Goal: Information Seeking & Learning: Check status

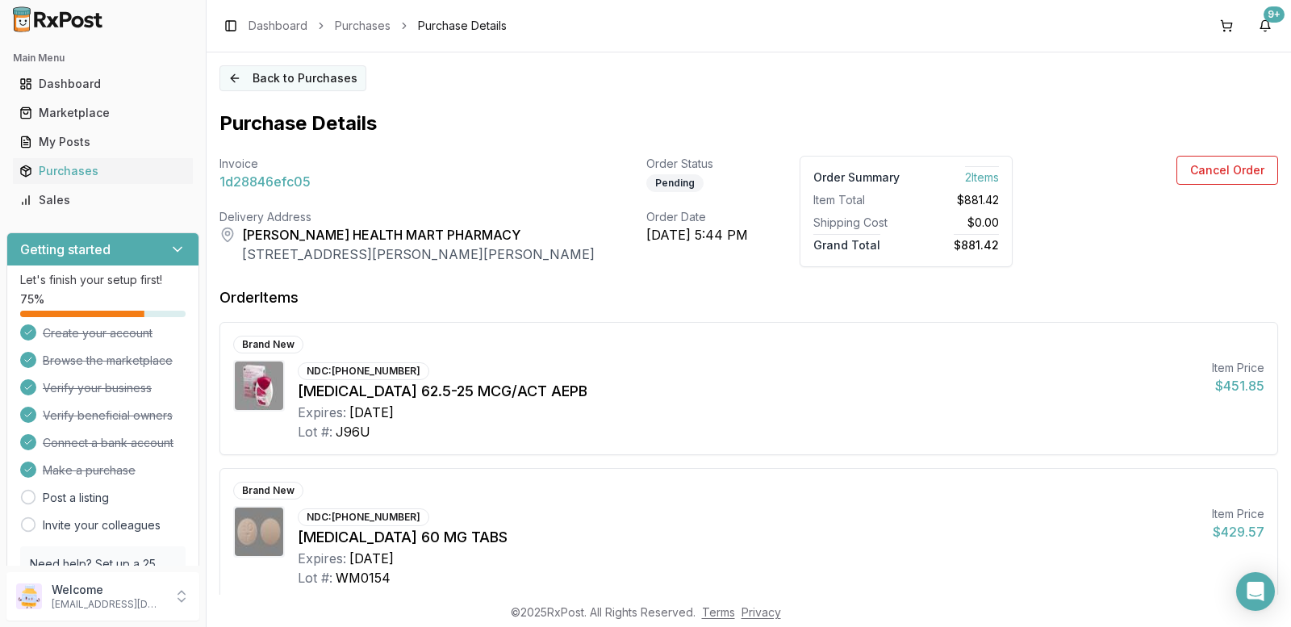
click at [278, 76] on button "Back to Purchases" at bounding box center [293, 78] width 147 height 26
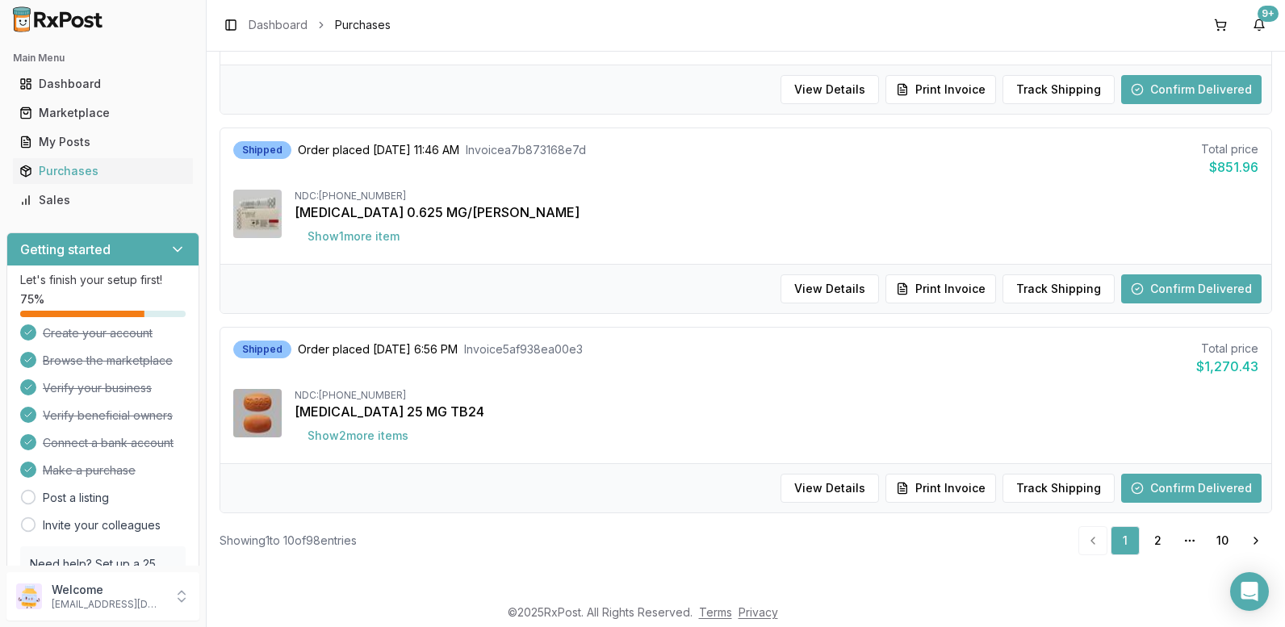
scroll to position [81, 0]
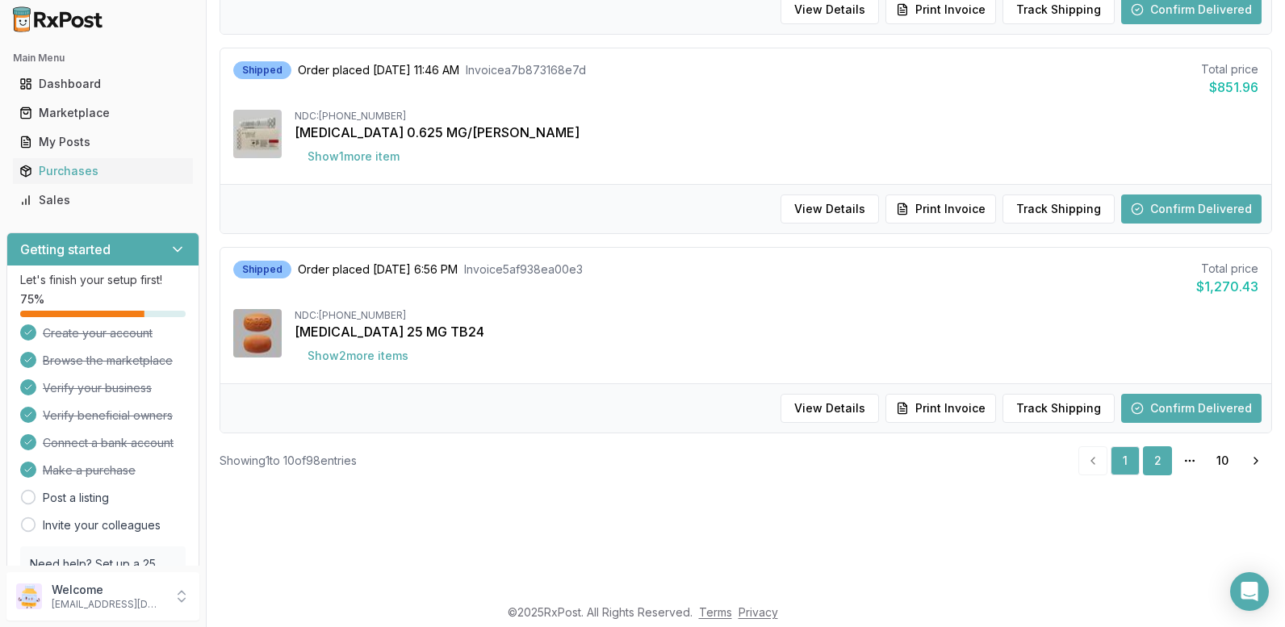
click at [1154, 466] on link "2" at bounding box center [1157, 460] width 29 height 29
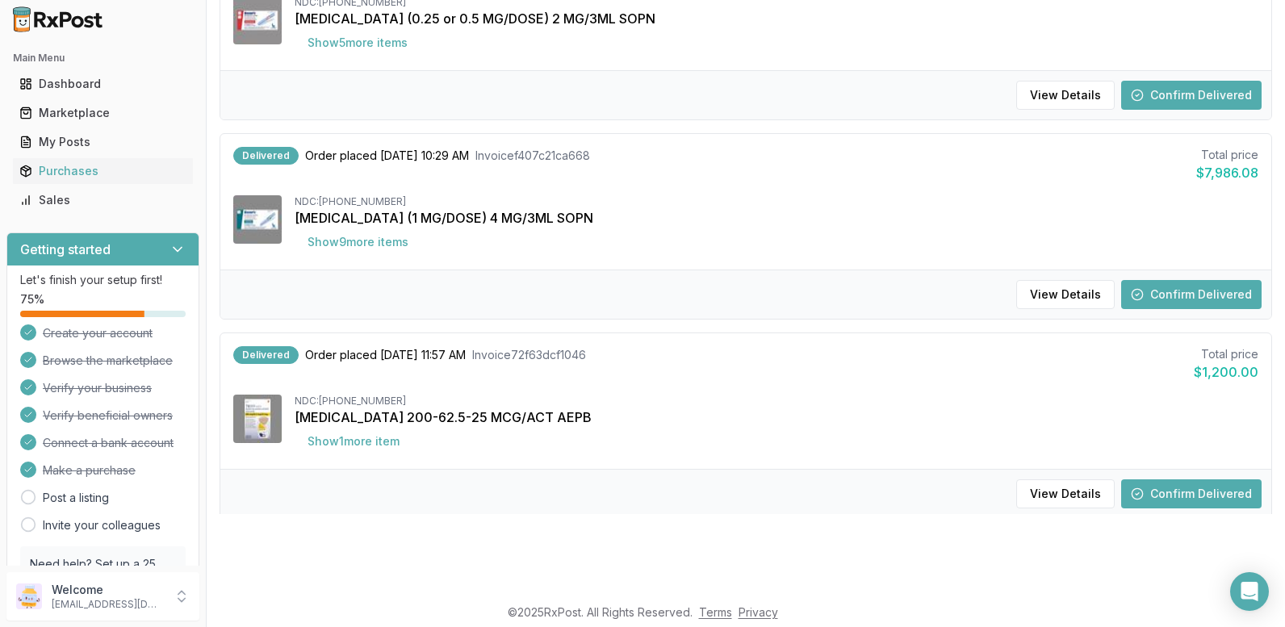
scroll to position [1661, 0]
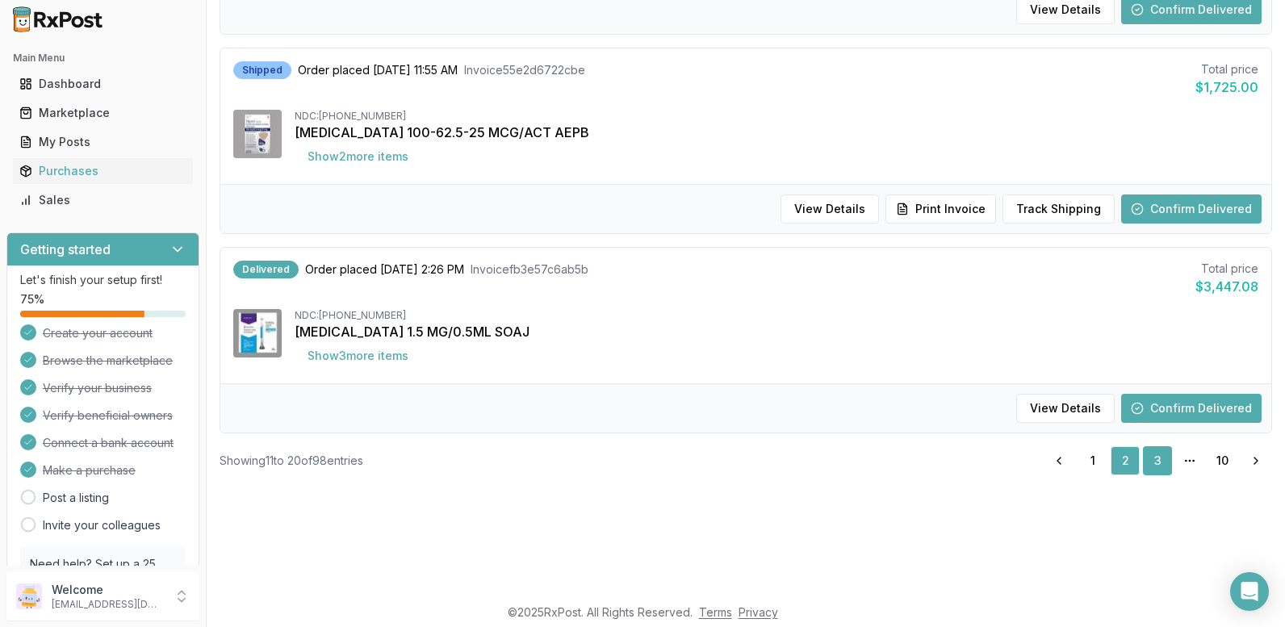
click at [1147, 456] on link "3" at bounding box center [1157, 460] width 29 height 29
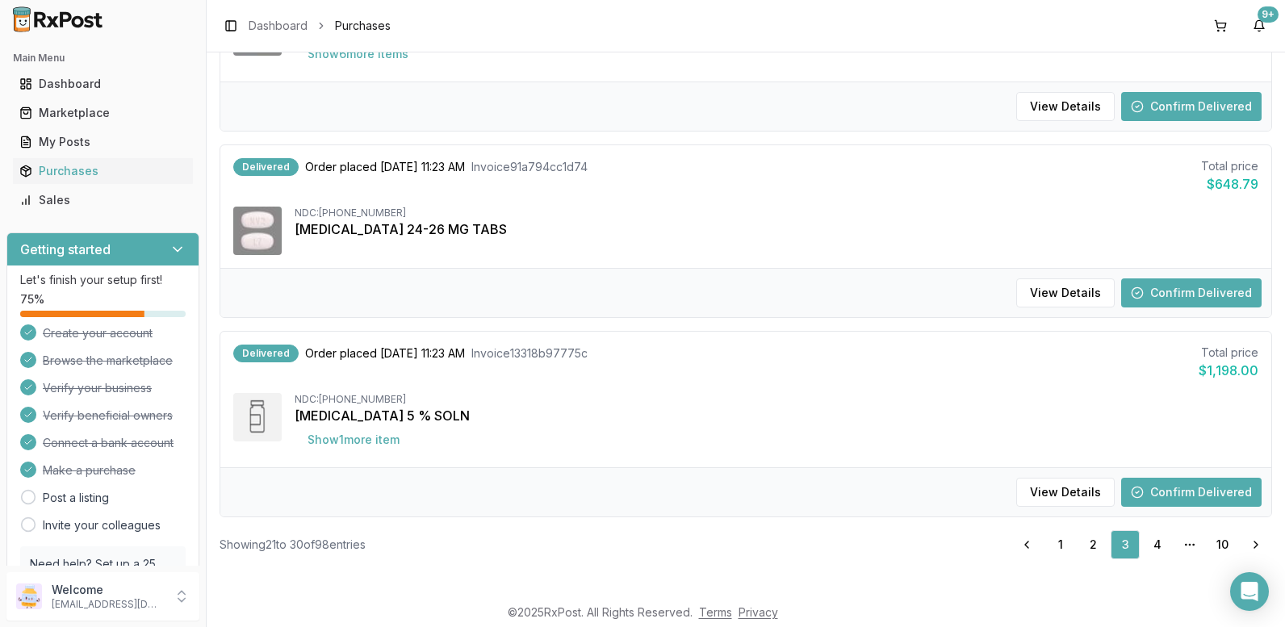
scroll to position [1674, 0]
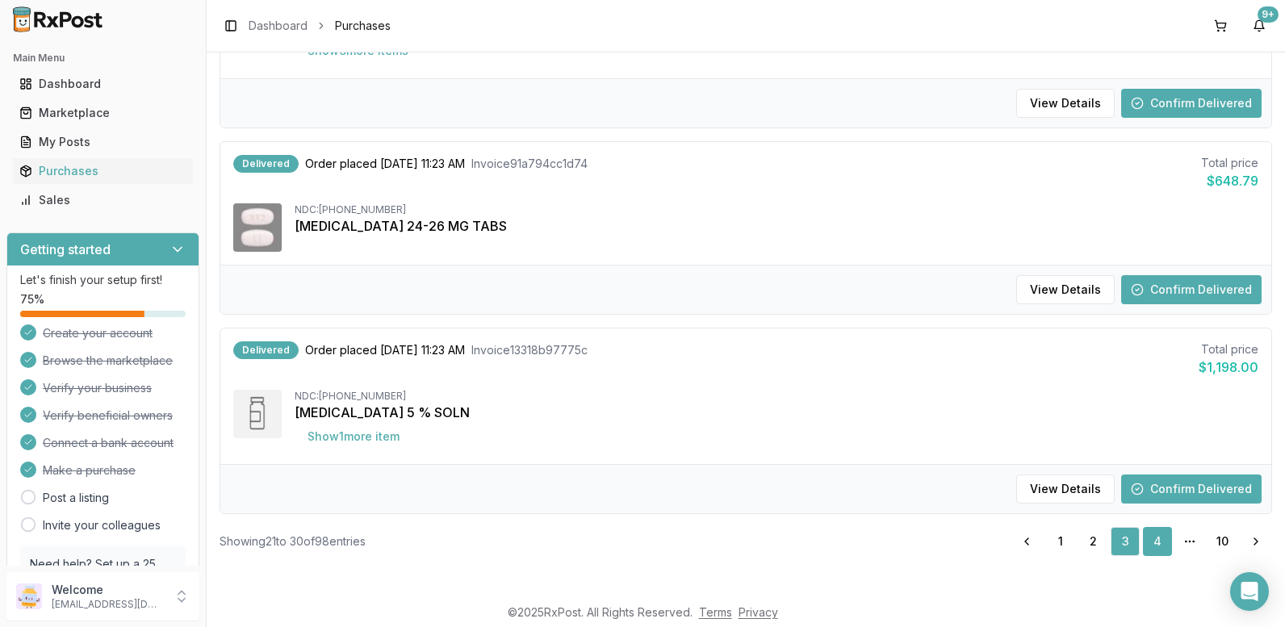
click at [1154, 549] on link "4" at bounding box center [1157, 541] width 29 height 29
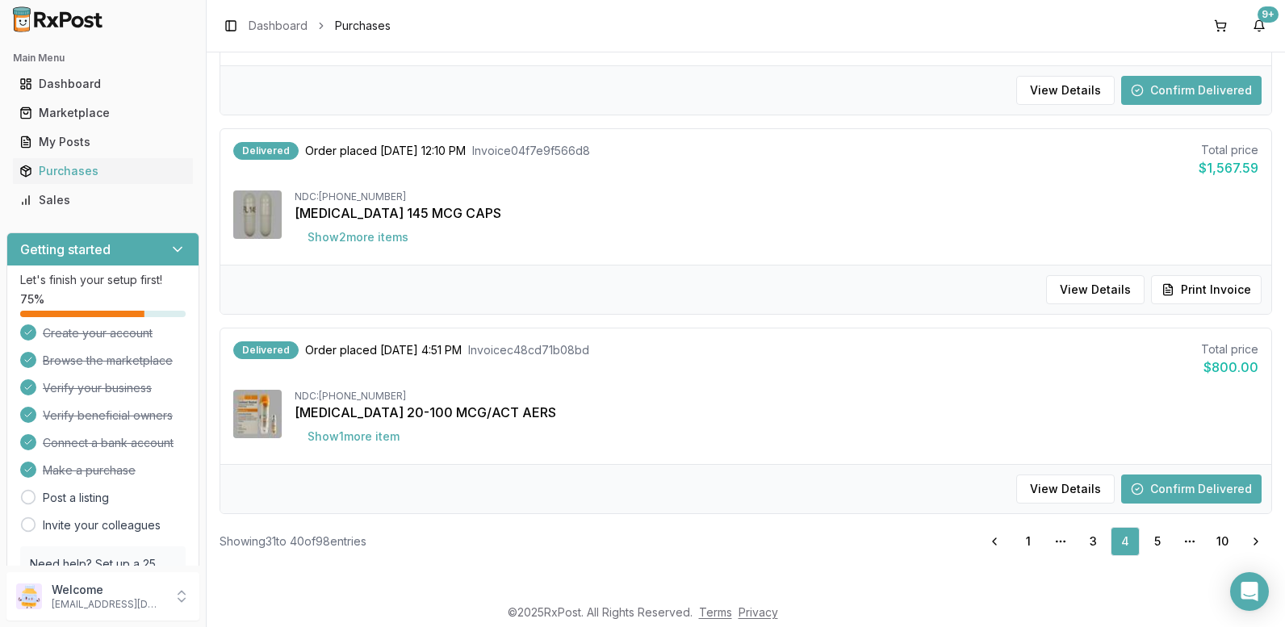
scroll to position [81, 0]
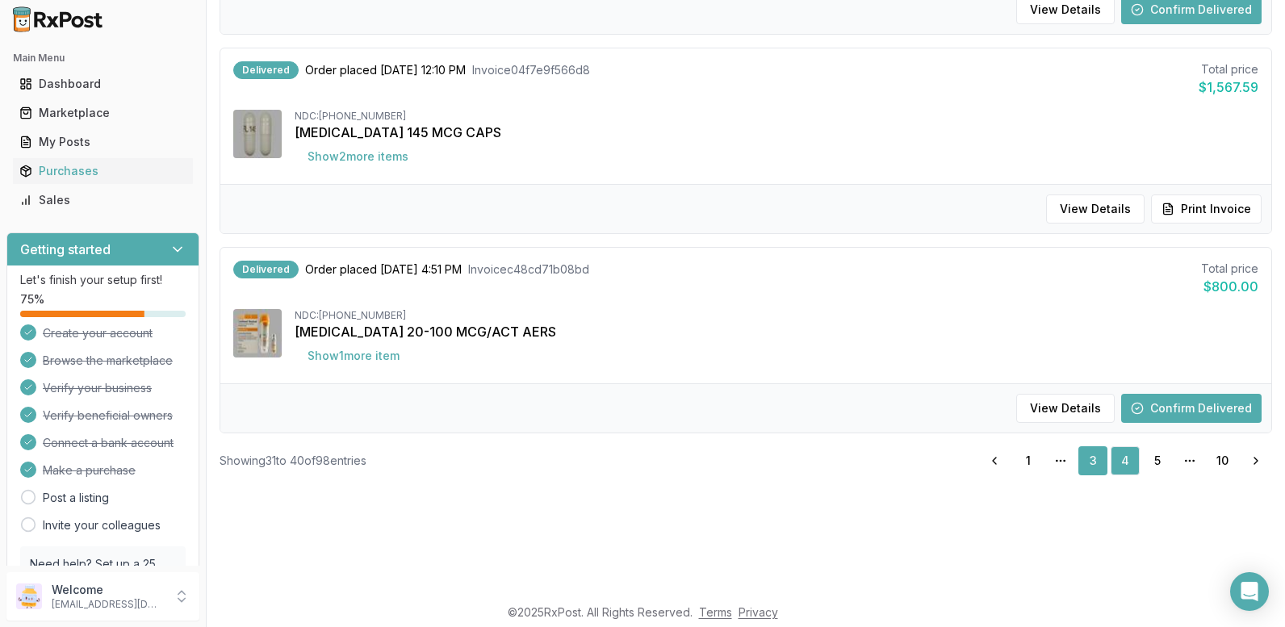
click at [1086, 461] on link "3" at bounding box center [1092, 460] width 29 height 29
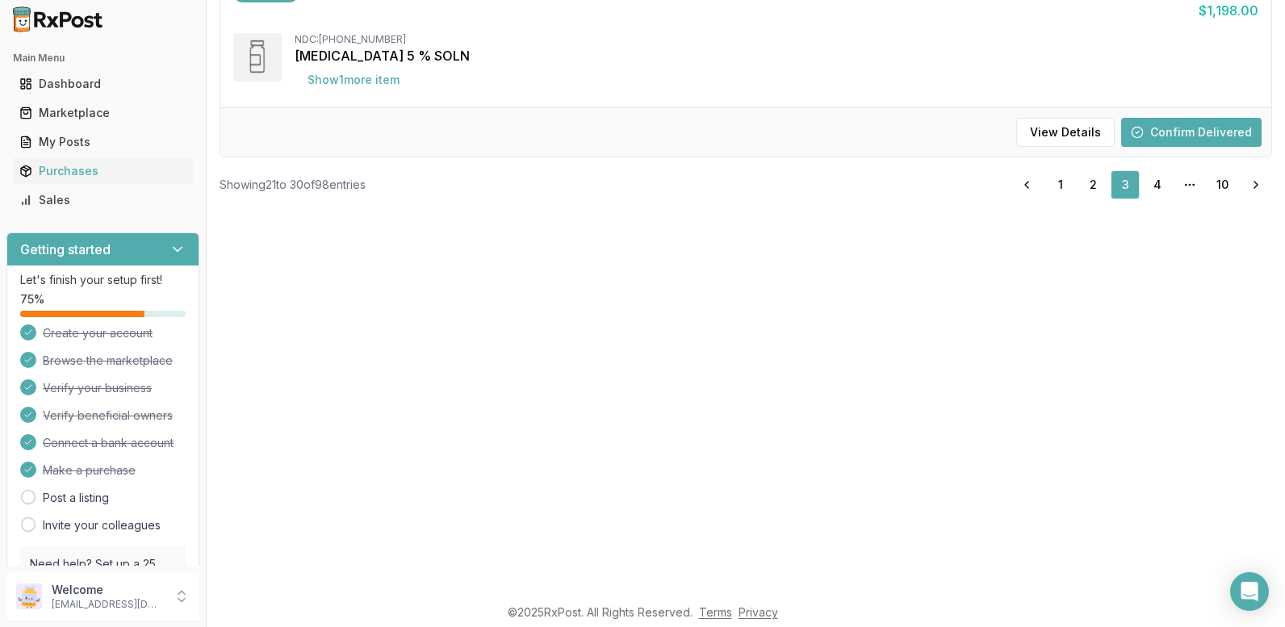
scroll to position [404, 0]
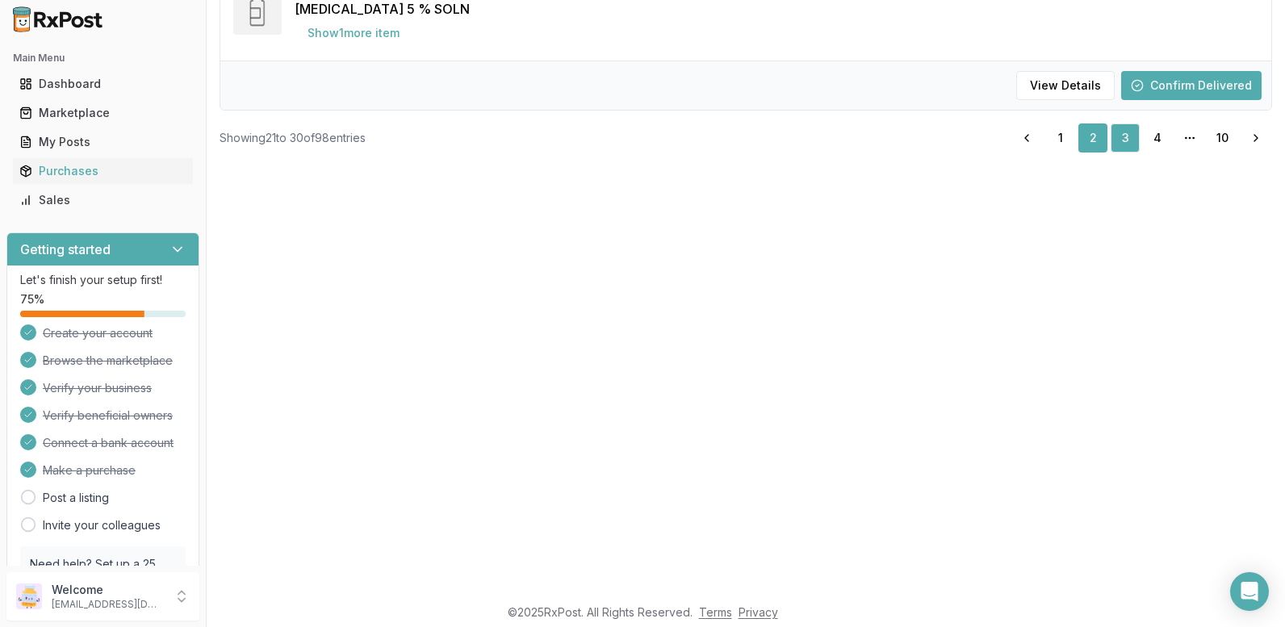
click at [1082, 140] on link "2" at bounding box center [1092, 137] width 29 height 29
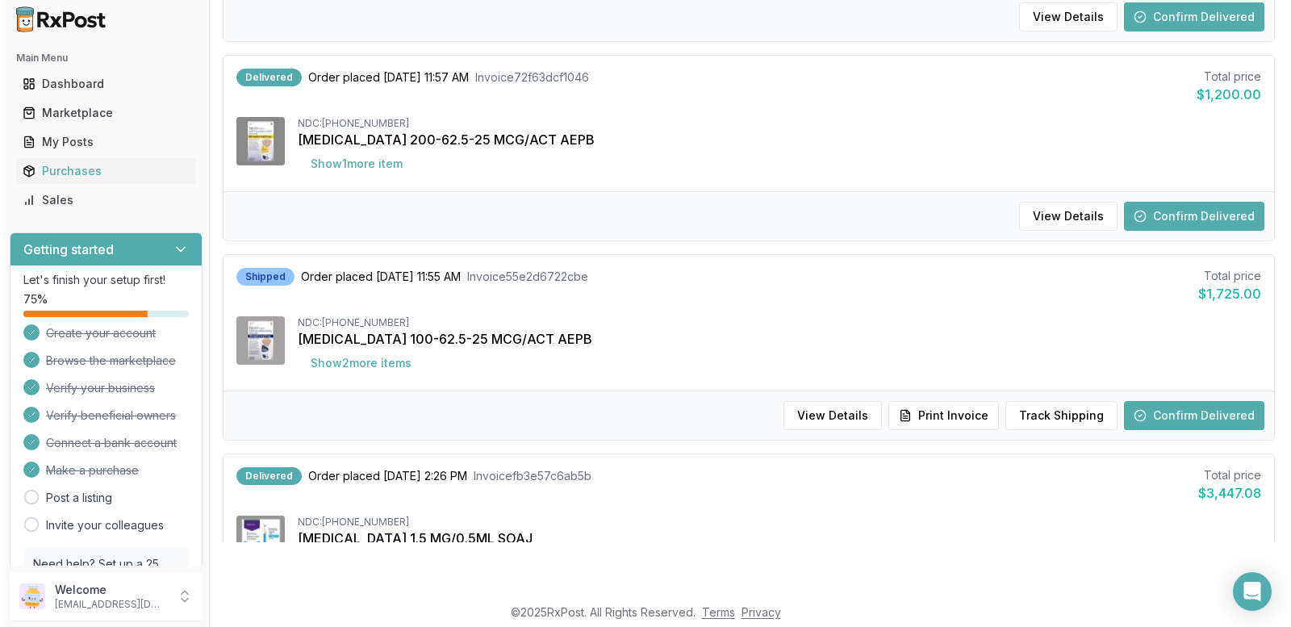
scroll to position [1580, 0]
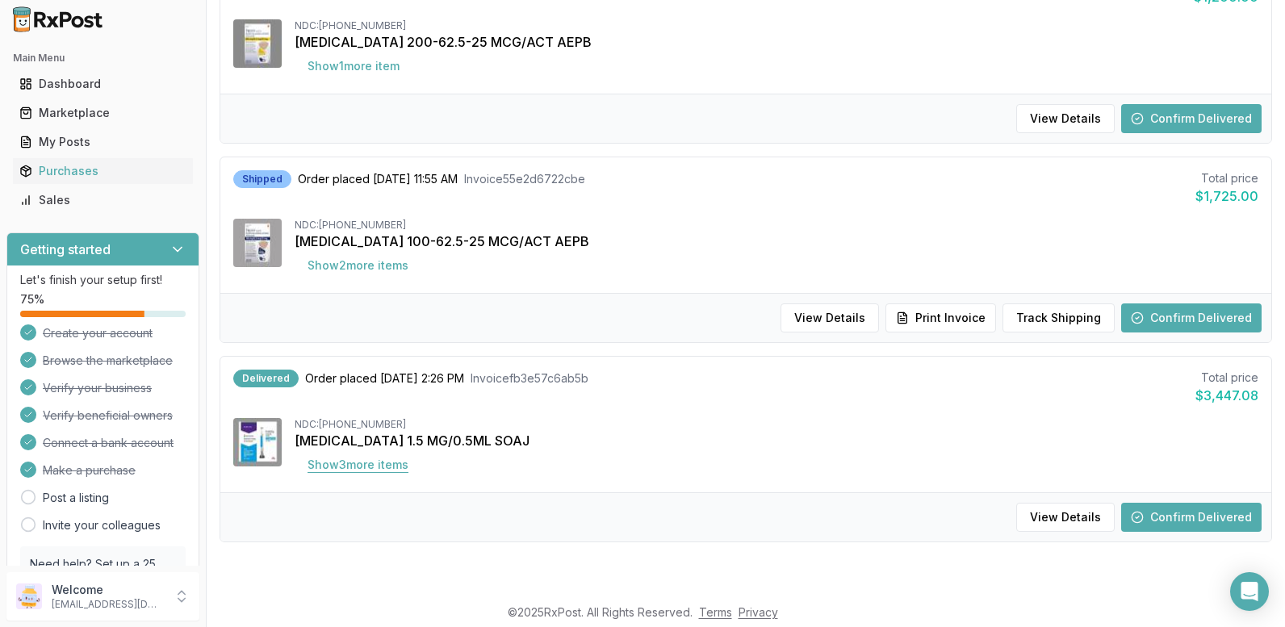
click at [354, 467] on button "Show 3 more item s" at bounding box center [358, 464] width 127 height 29
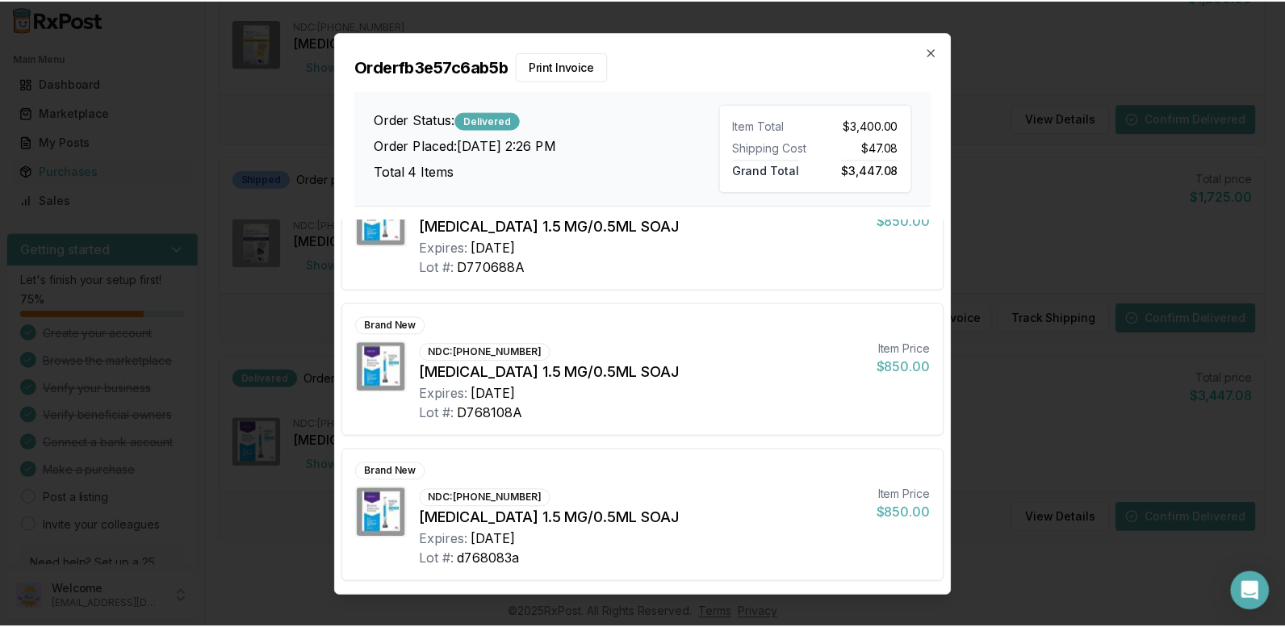
scroll to position [0, 0]
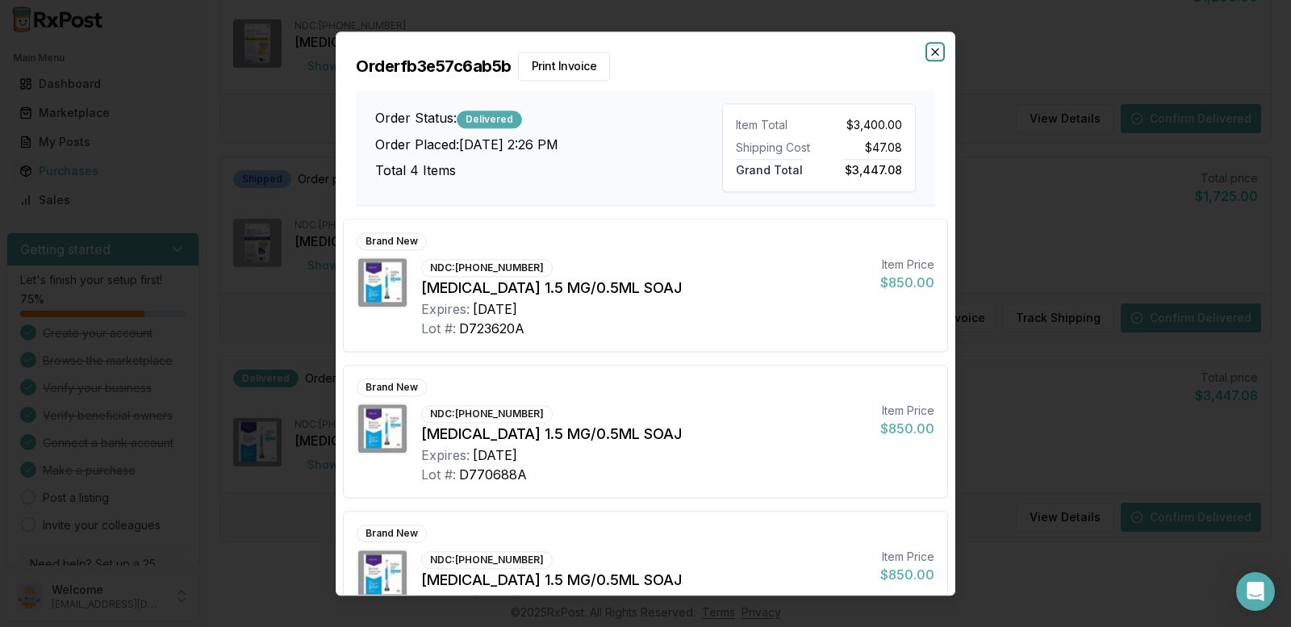
click at [937, 52] on icon "button" at bounding box center [935, 51] width 6 height 6
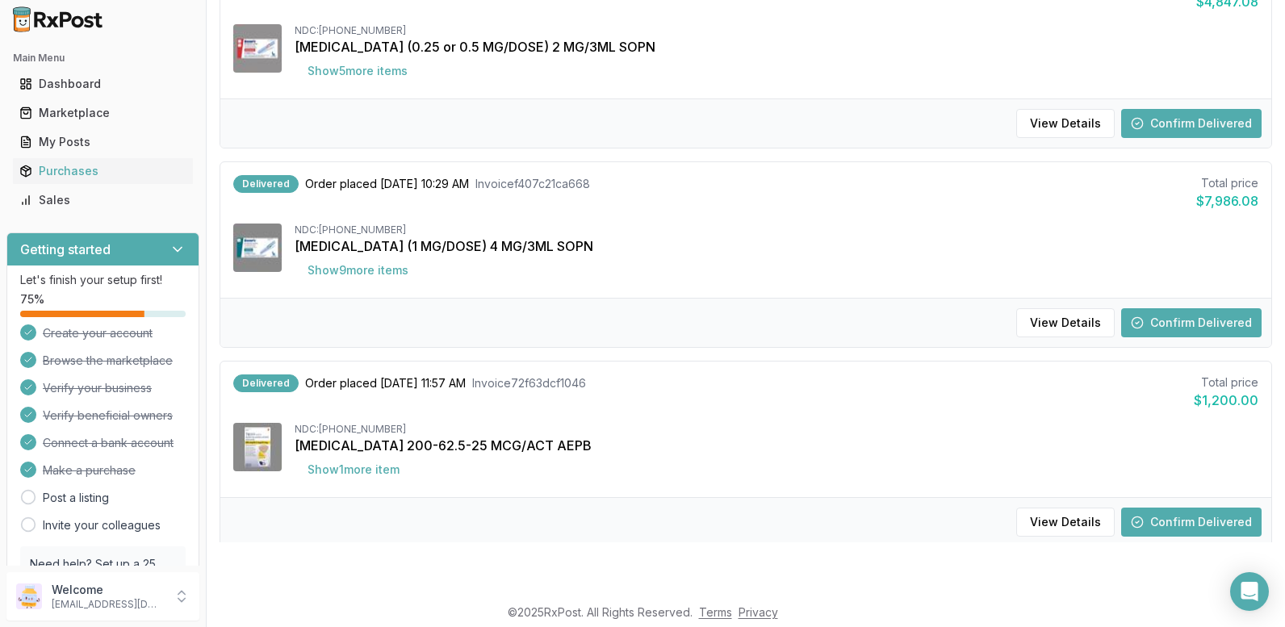
scroll to position [1096, 0]
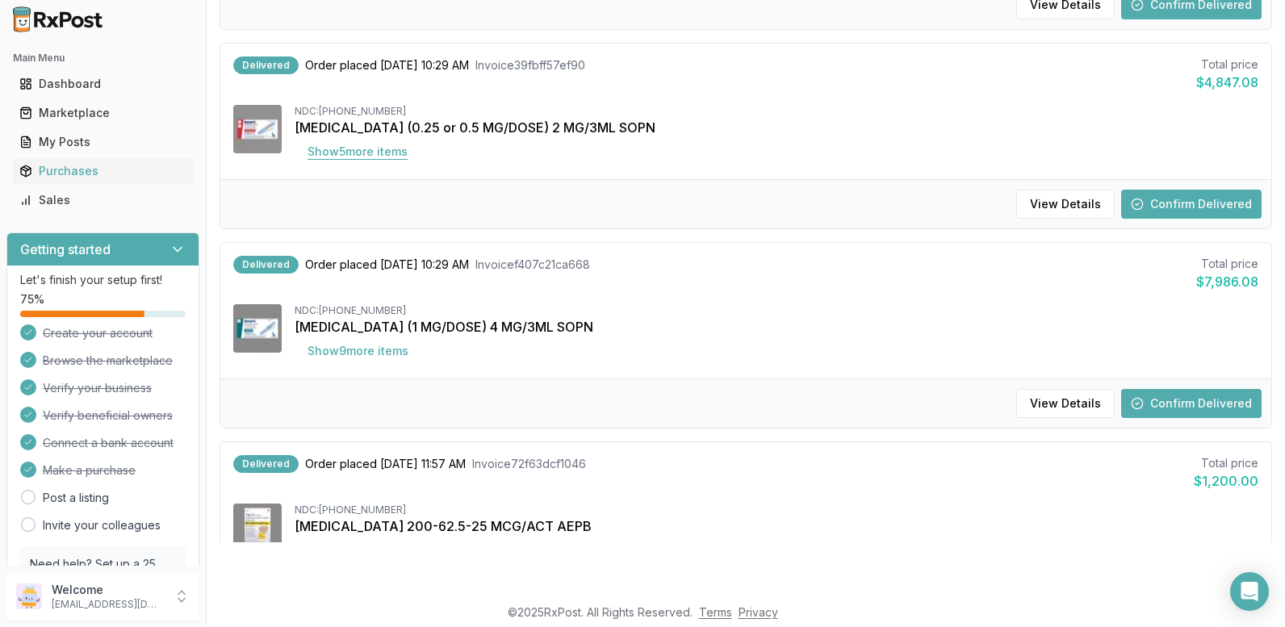
click at [357, 153] on button "Show 5 more item s" at bounding box center [358, 151] width 126 height 29
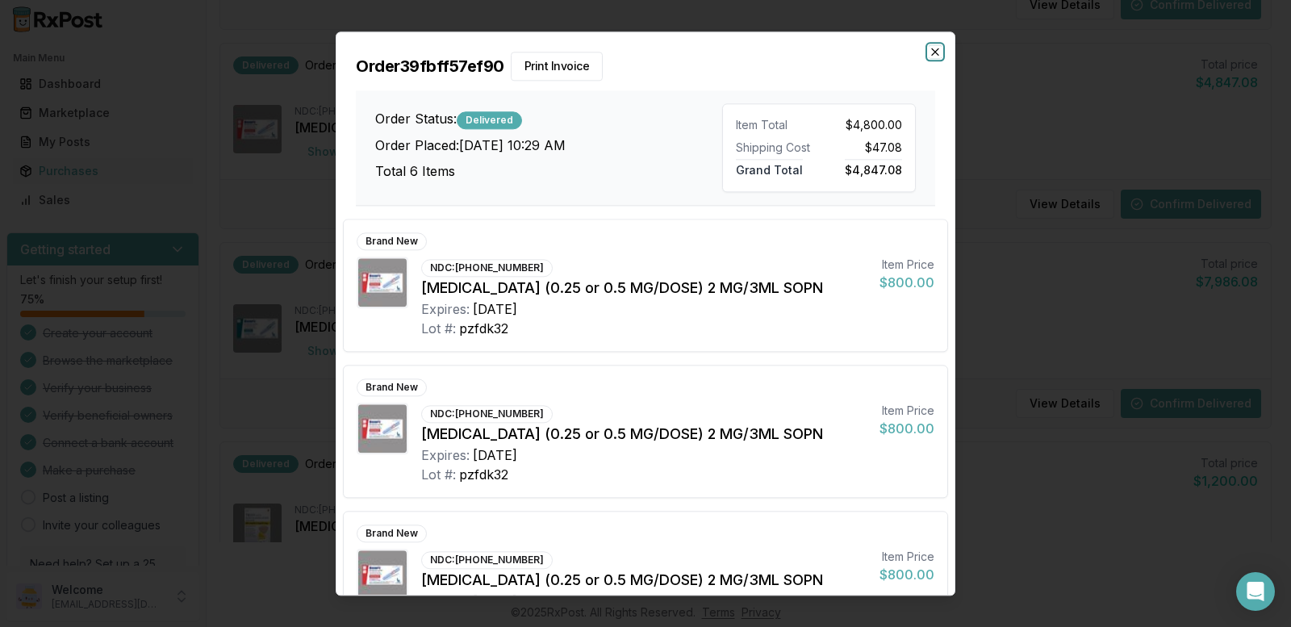
click at [932, 48] on icon "button" at bounding box center [935, 51] width 13 height 13
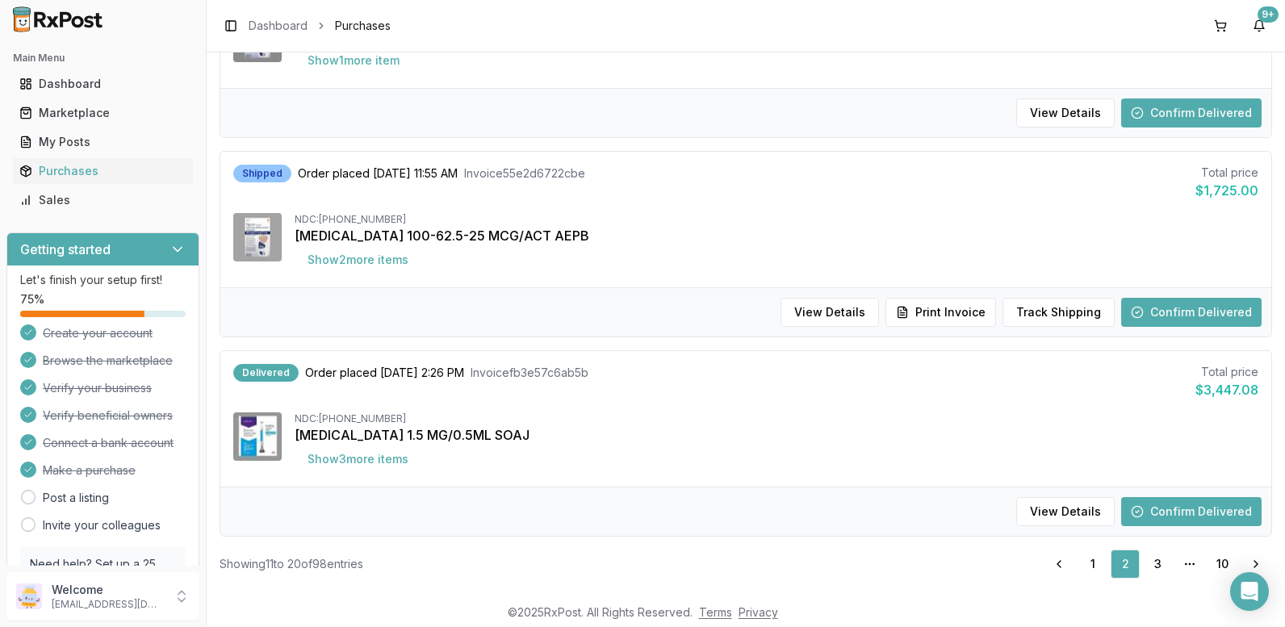
scroll to position [1661, 0]
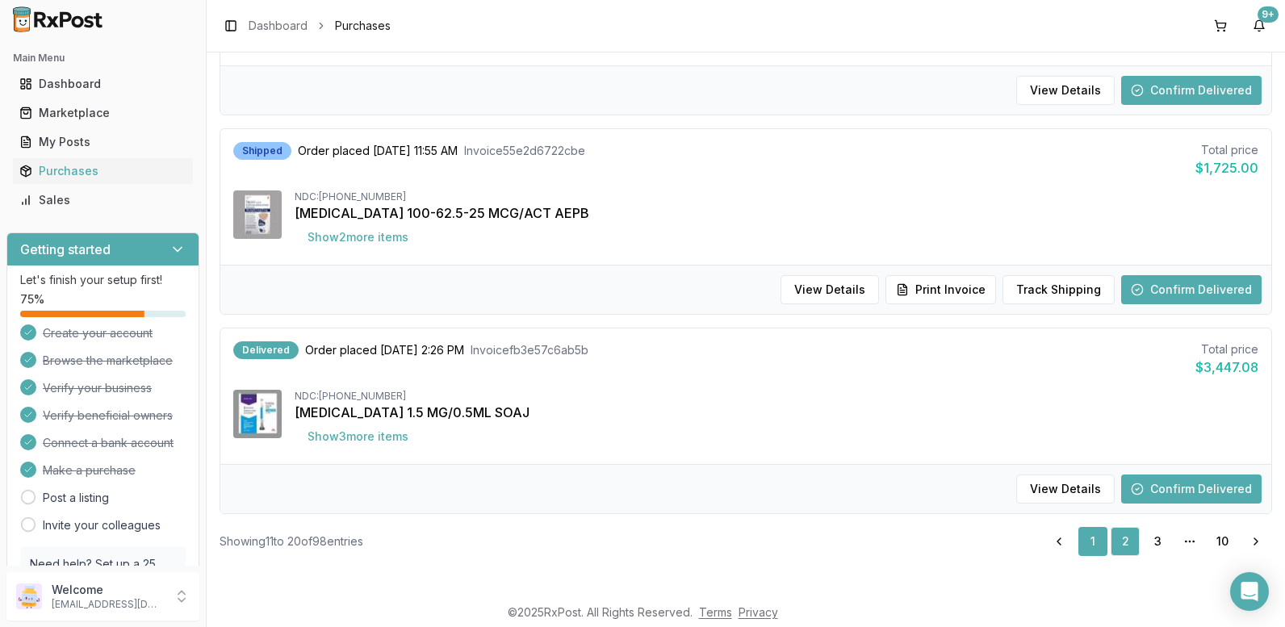
click at [1079, 540] on link "1" at bounding box center [1092, 541] width 29 height 29
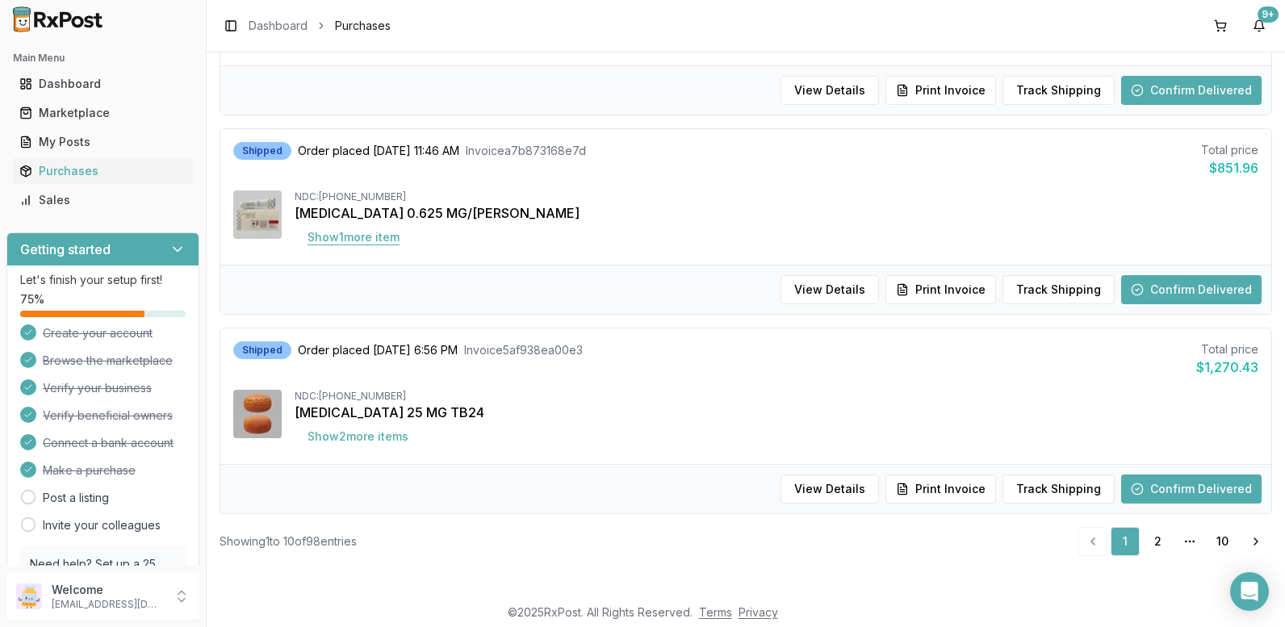
click at [391, 238] on button "Show 1 more item" at bounding box center [354, 237] width 118 height 29
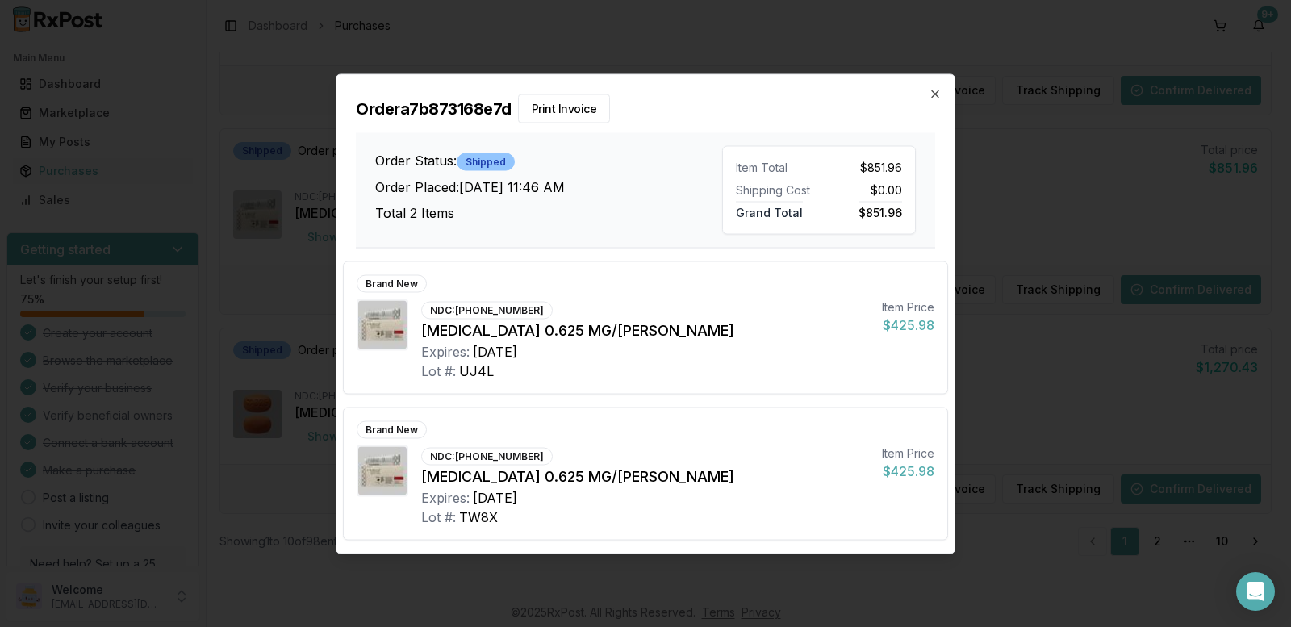
click at [935, 85] on div "Order a7b873168e7d Print Invoice Order Status: Shipped Order Placed: [DATE] 11:…" at bounding box center [646, 161] width 618 height 174
click at [935, 94] on icon "button" at bounding box center [935, 93] width 6 height 6
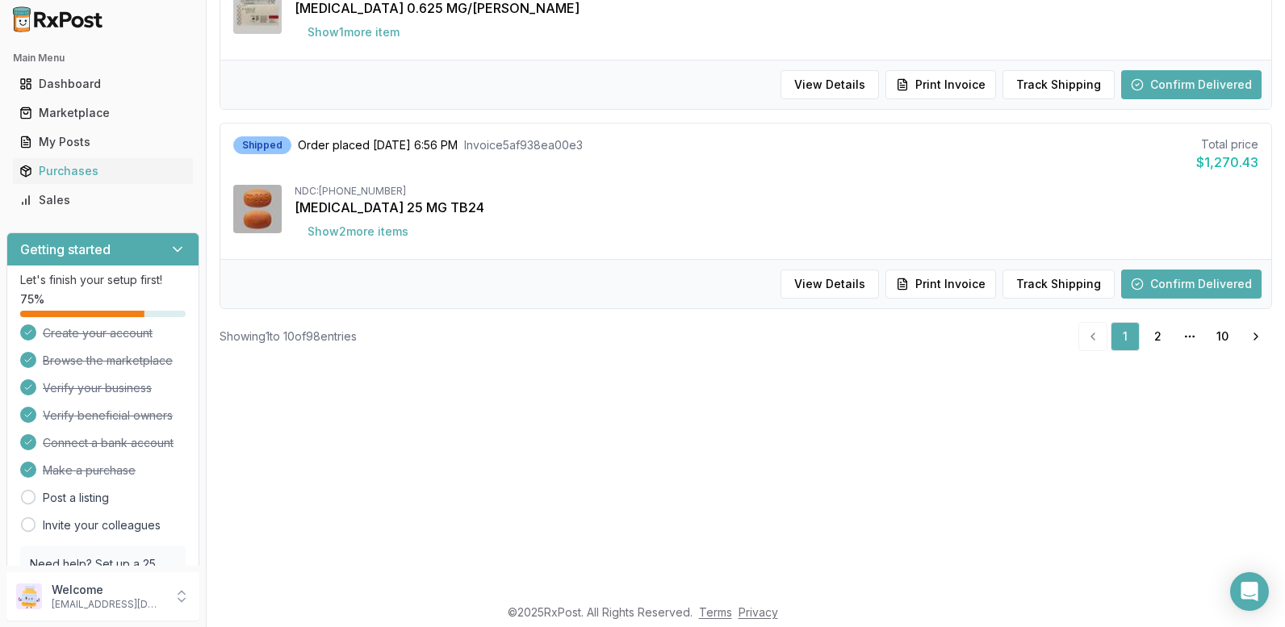
scroll to position [404, 0]
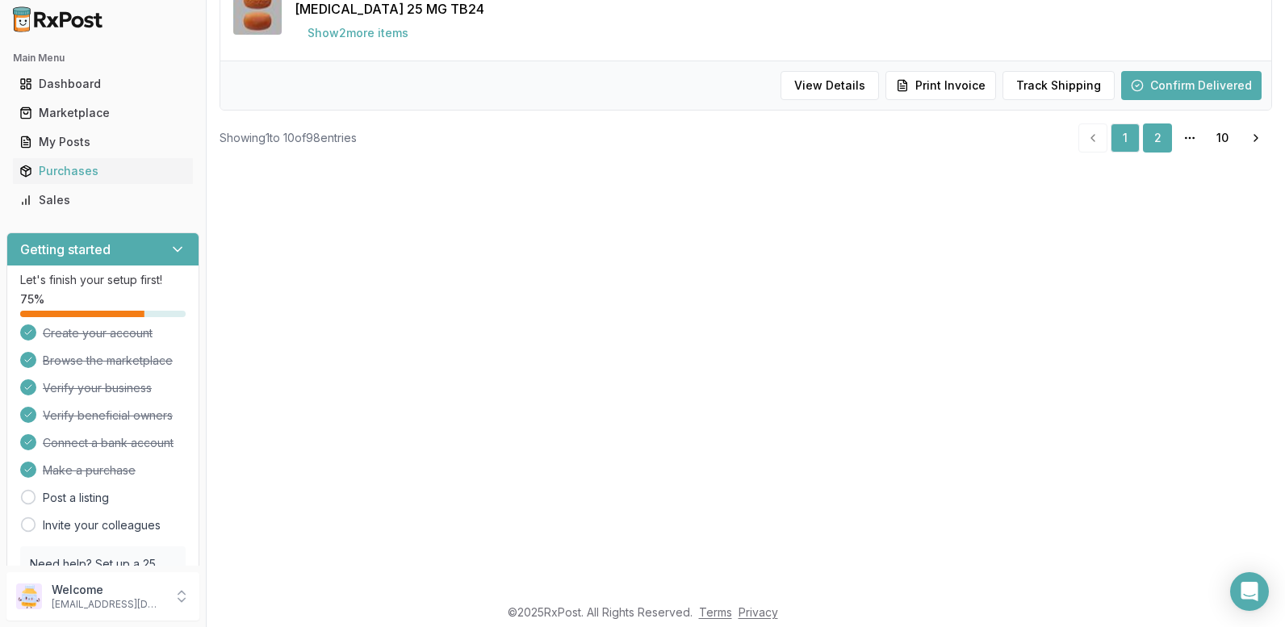
click at [1147, 135] on link "2" at bounding box center [1157, 137] width 29 height 29
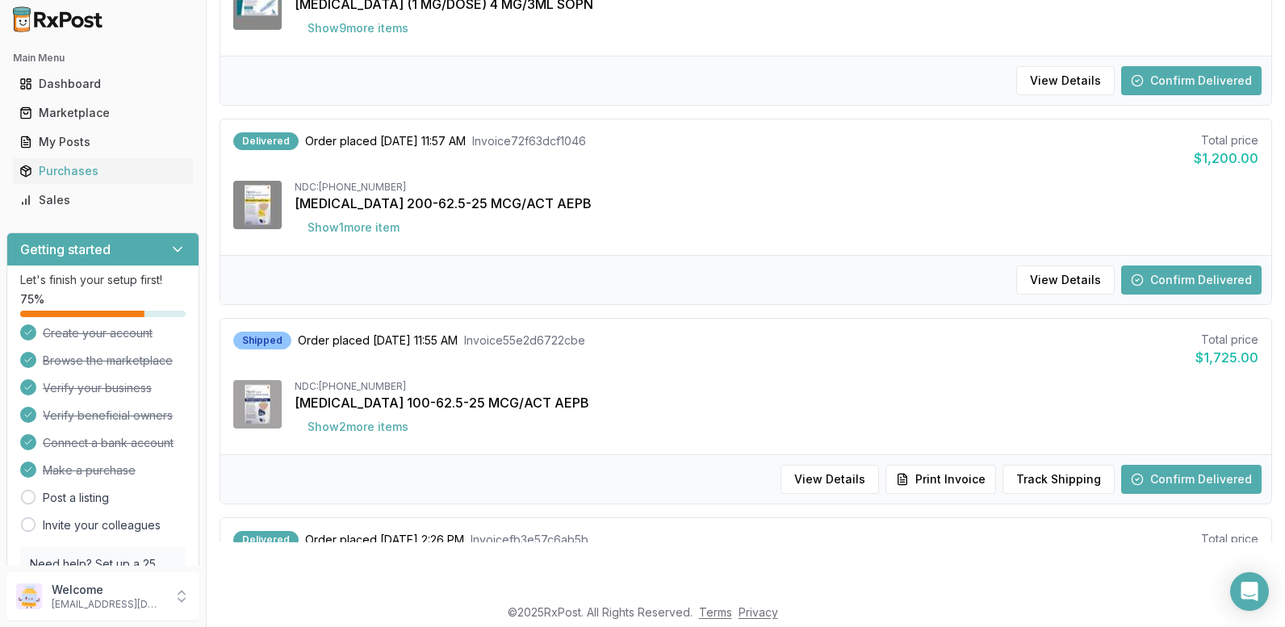
scroll to position [1661, 0]
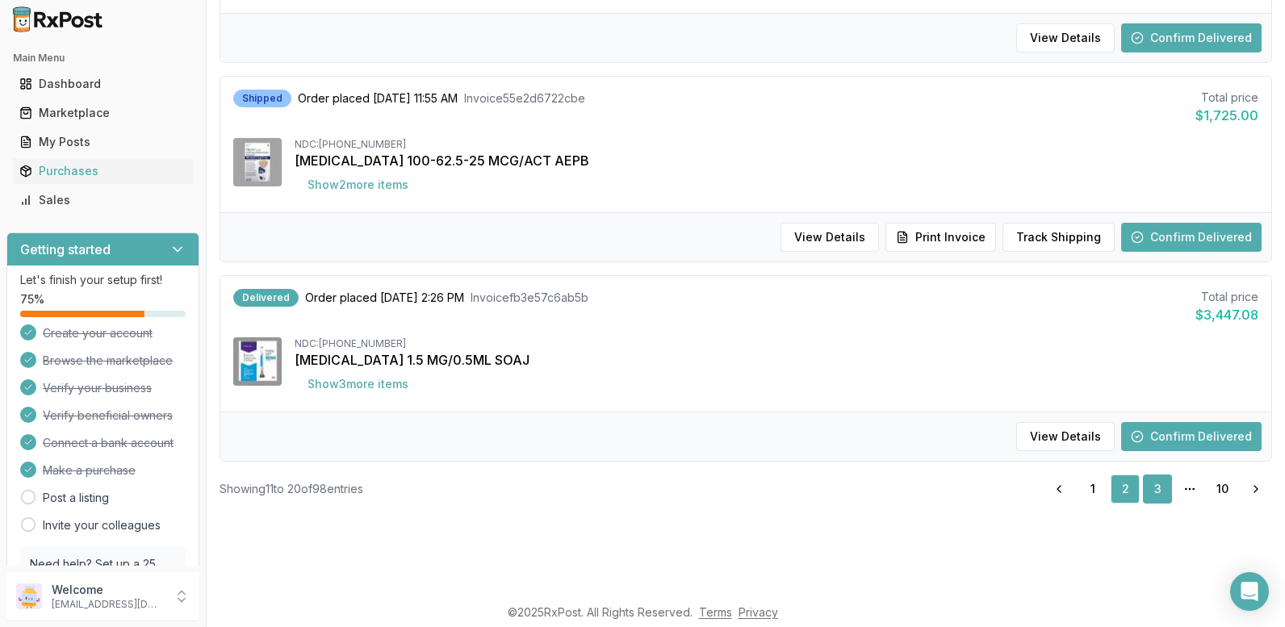
click at [1149, 489] on link "3" at bounding box center [1157, 489] width 29 height 29
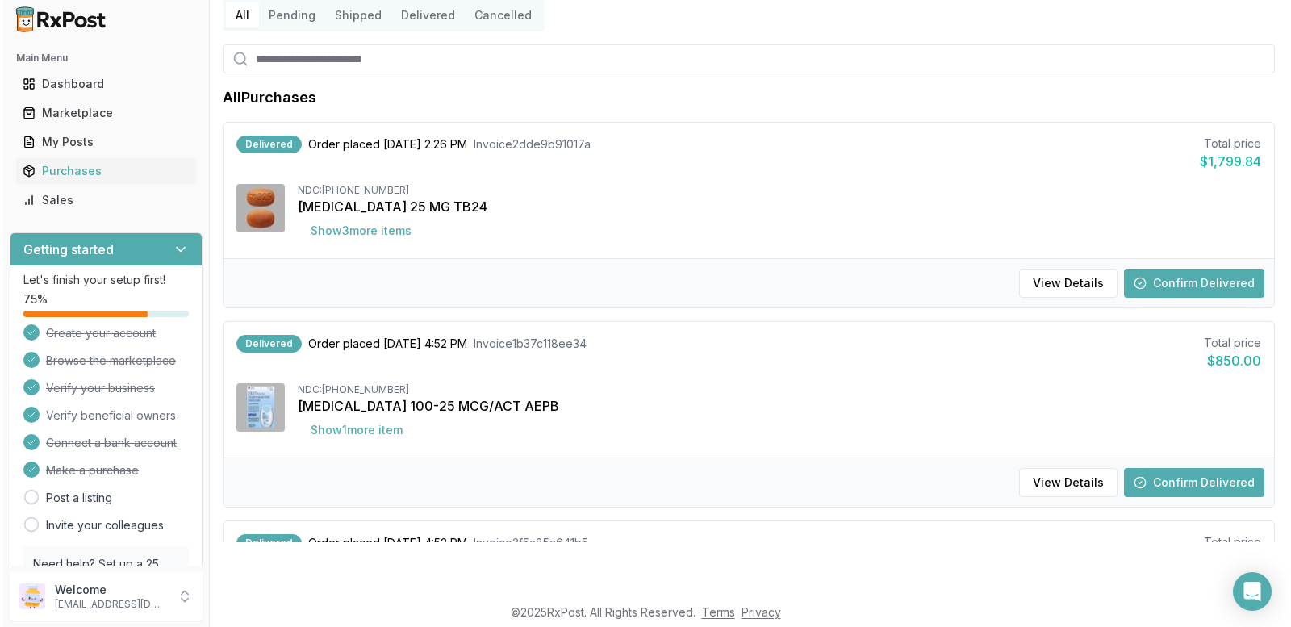
scroll to position [58, 0]
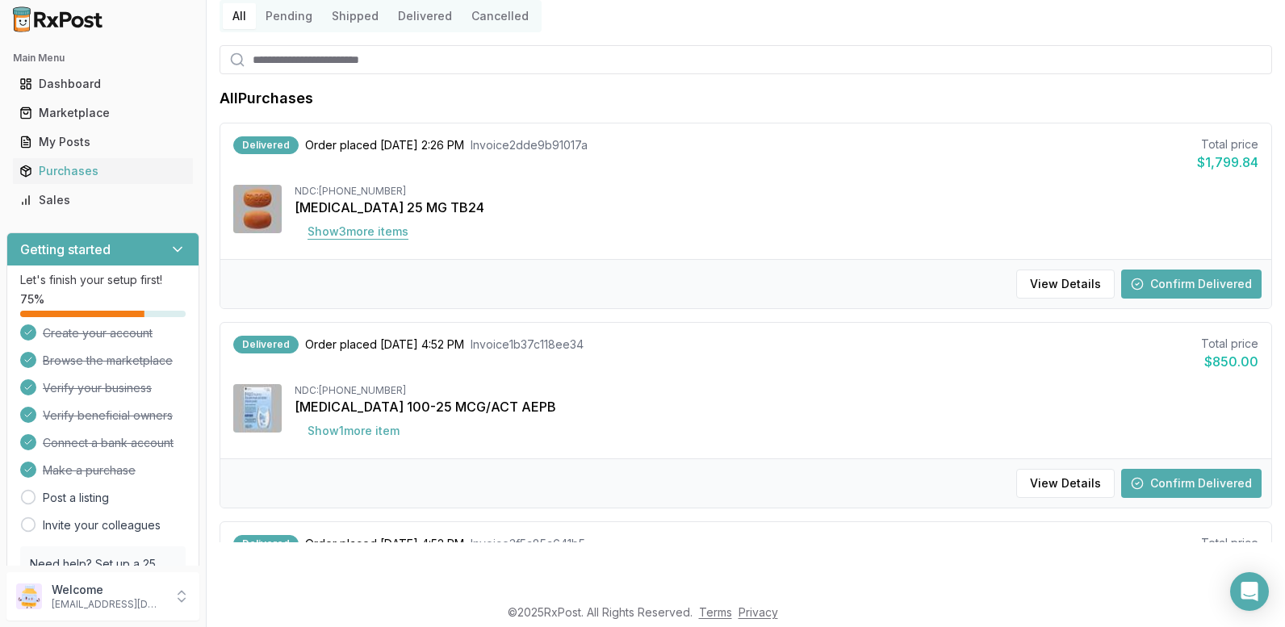
click at [392, 229] on button "Show 3 more item s" at bounding box center [358, 231] width 127 height 29
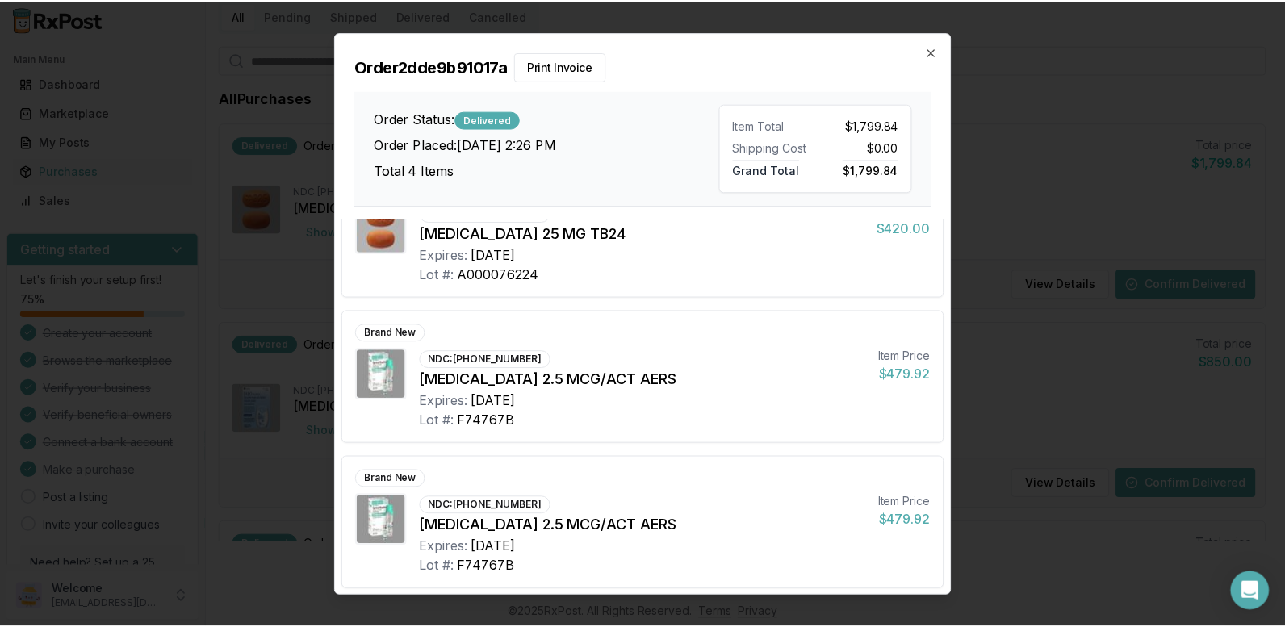
scroll to position [208, 0]
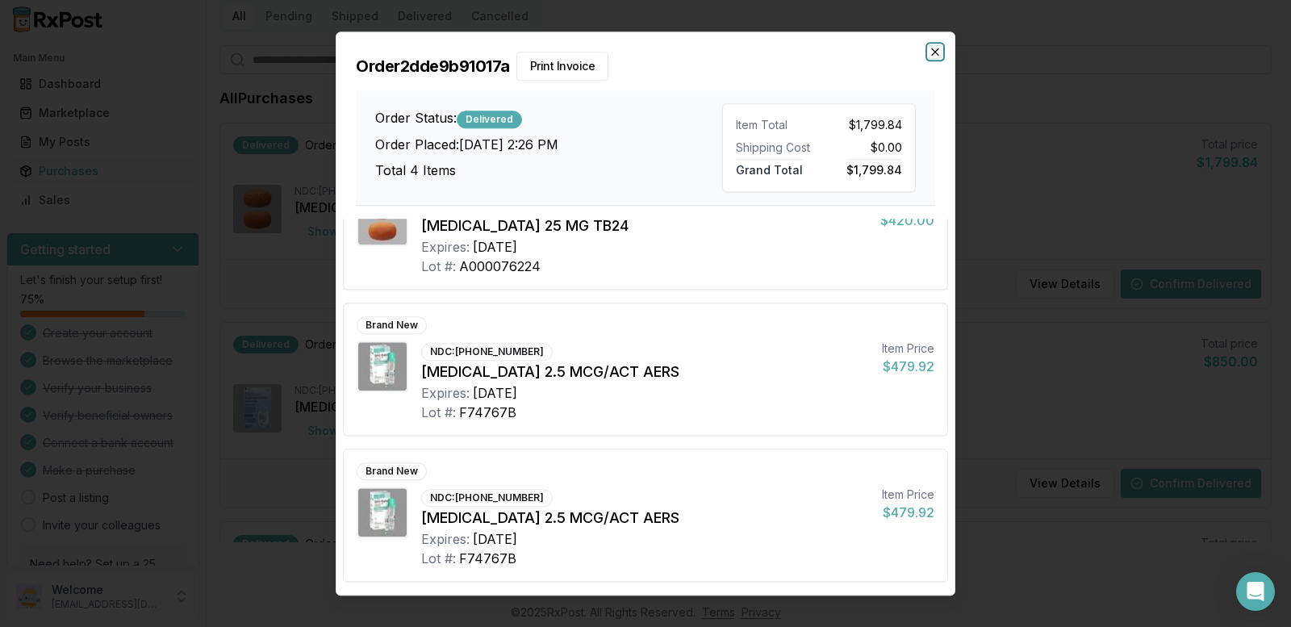
click at [932, 52] on icon "button" at bounding box center [935, 51] width 13 height 13
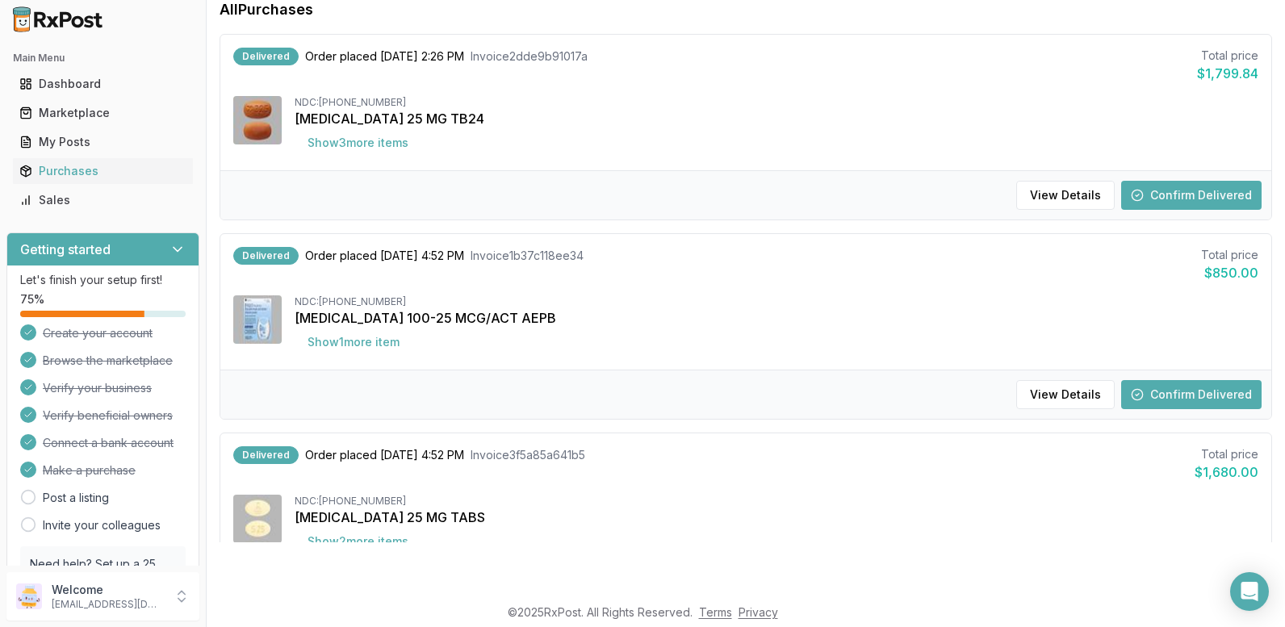
scroll to position [381, 0]
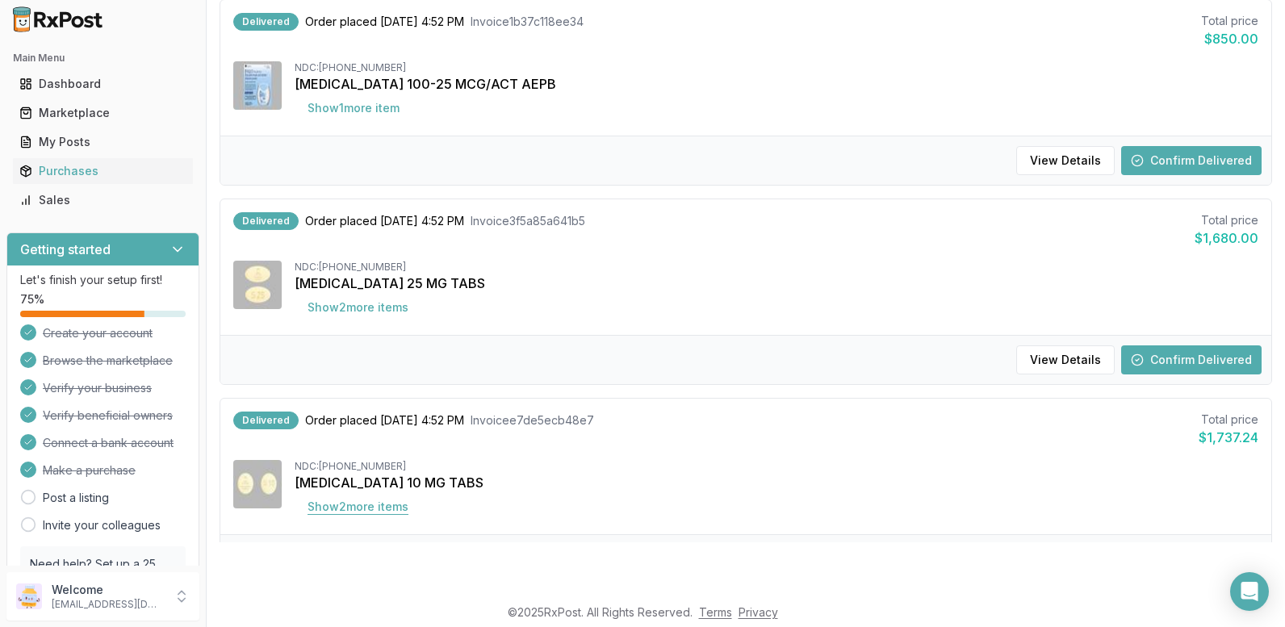
click at [357, 508] on button "Show 2 more item s" at bounding box center [358, 506] width 127 height 29
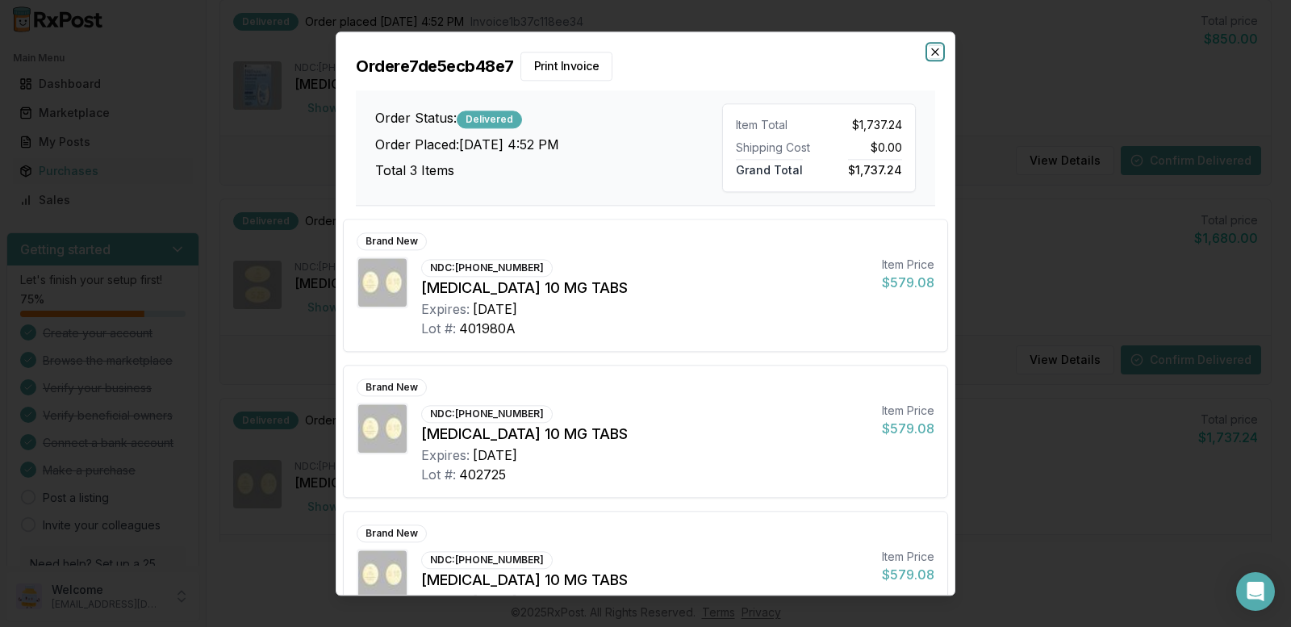
click at [932, 54] on icon "button" at bounding box center [935, 51] width 6 height 6
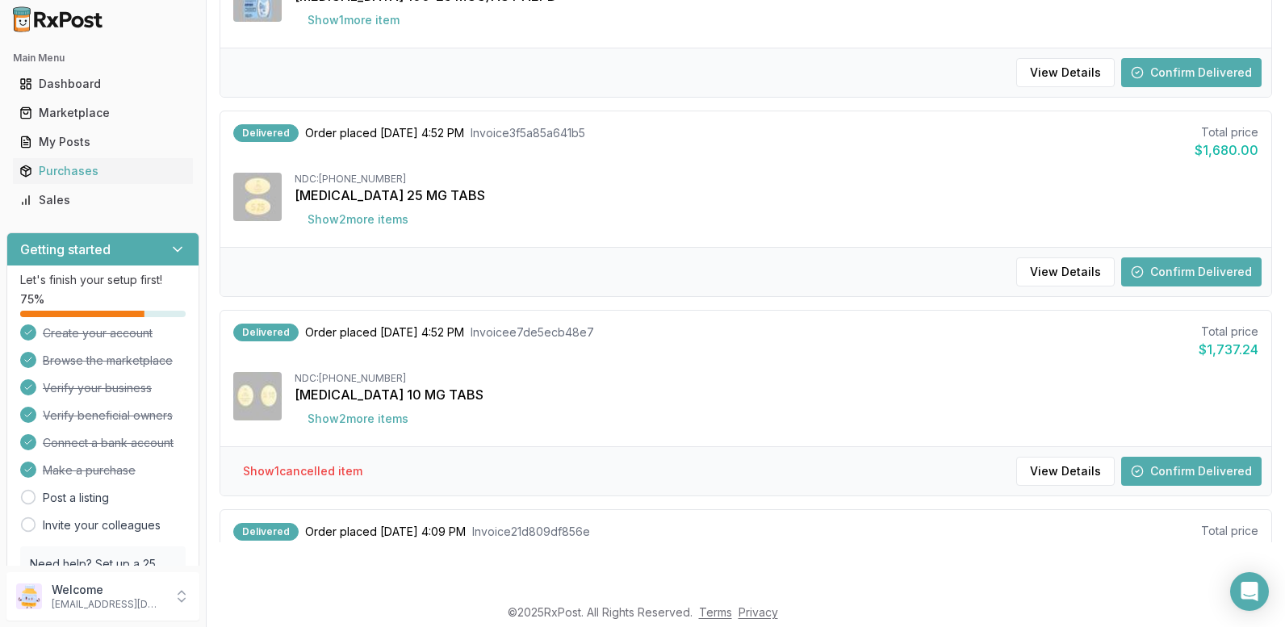
scroll to position [484, 0]
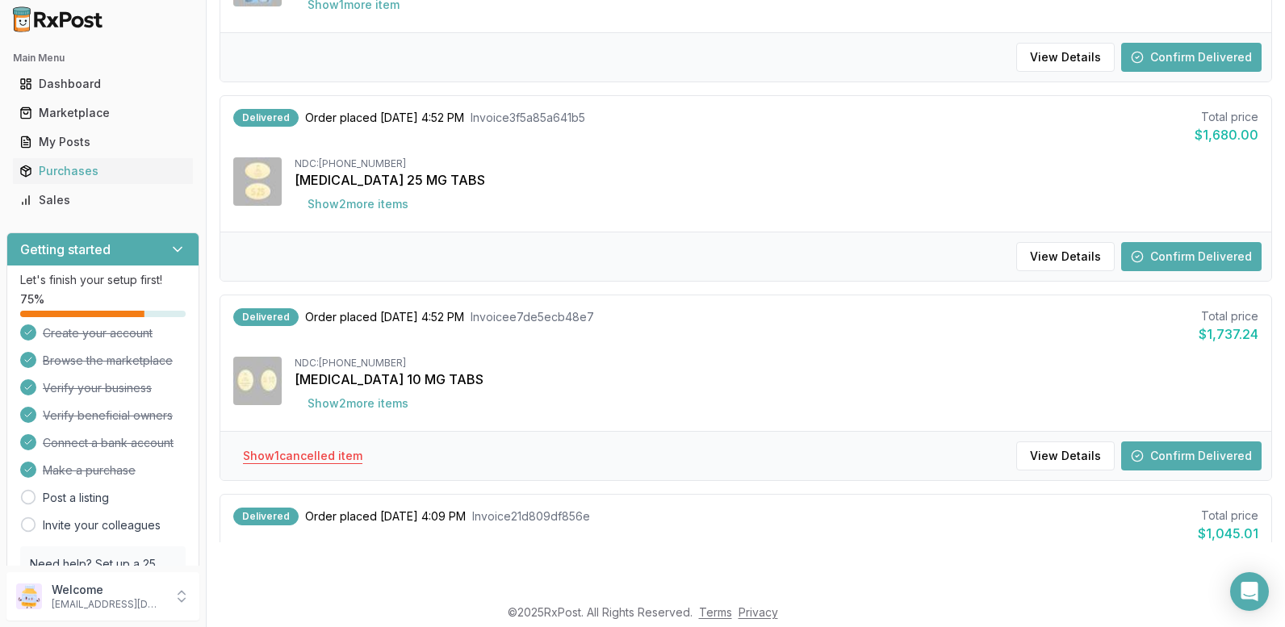
click at [321, 453] on button "Show 1 cancelled item" at bounding box center [302, 455] width 145 height 29
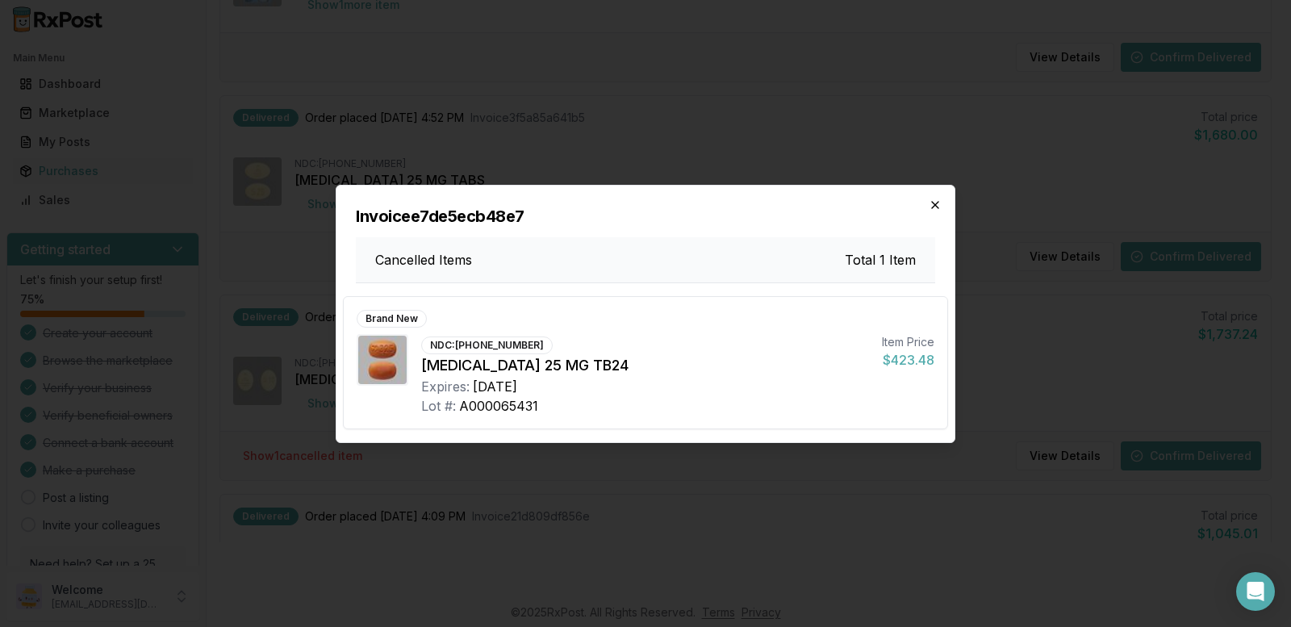
click at [937, 210] on icon "button" at bounding box center [935, 205] width 13 height 13
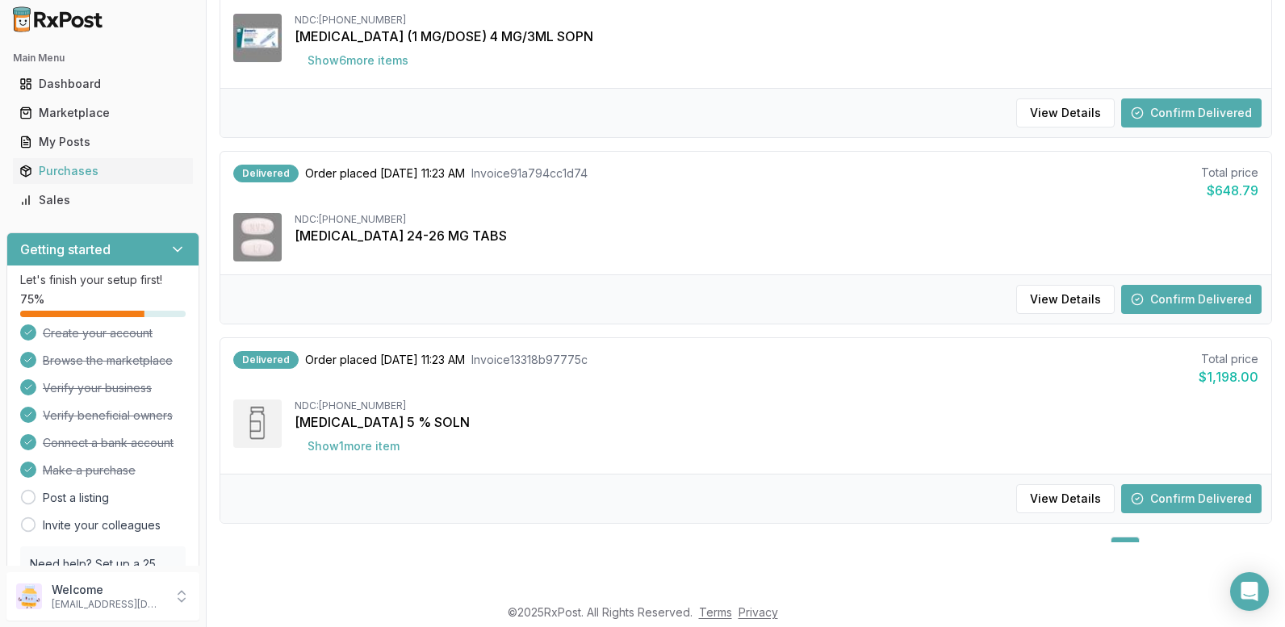
scroll to position [1674, 0]
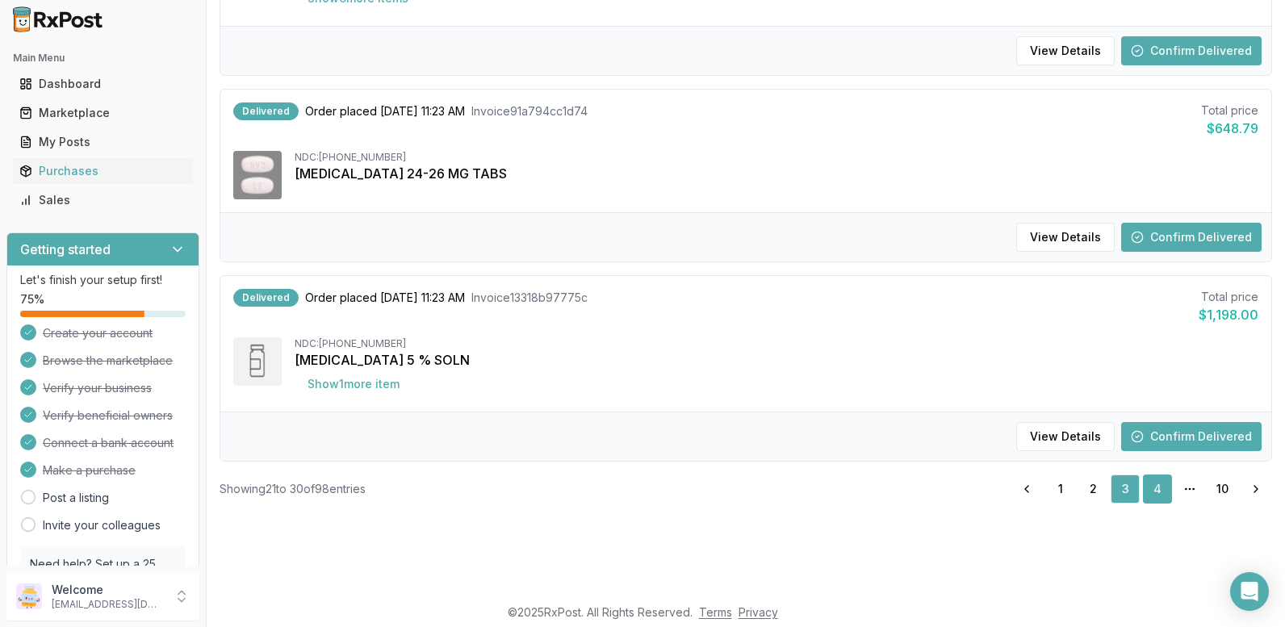
click at [1147, 480] on link "4" at bounding box center [1157, 489] width 29 height 29
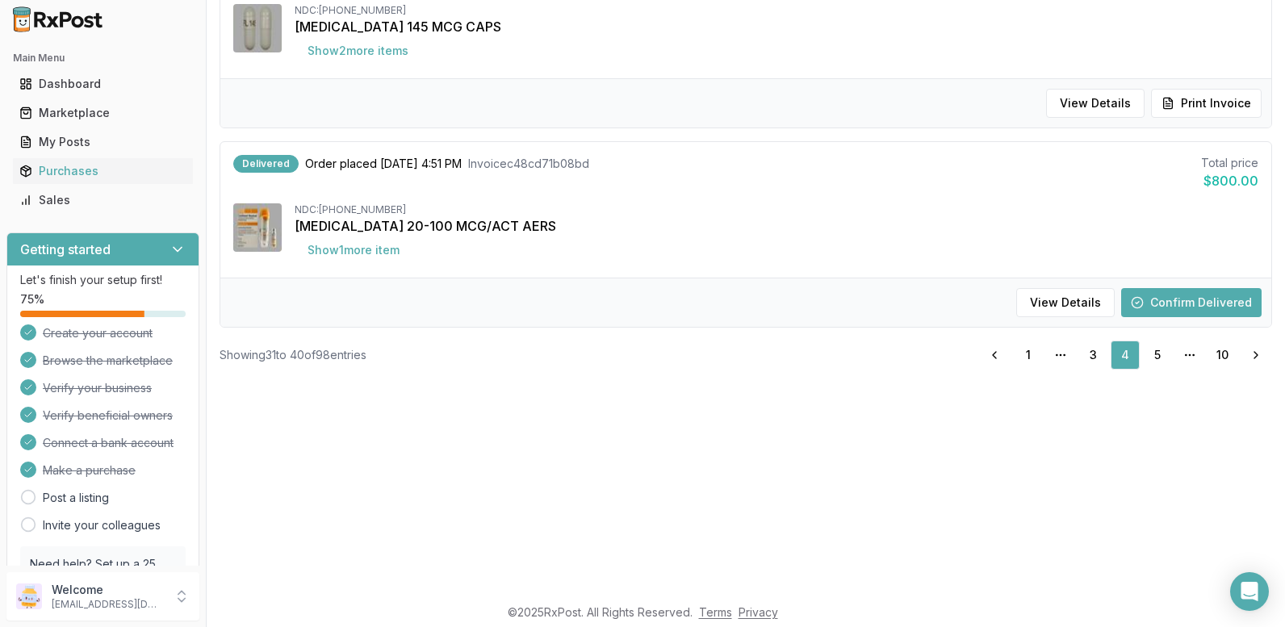
scroll to position [404, 0]
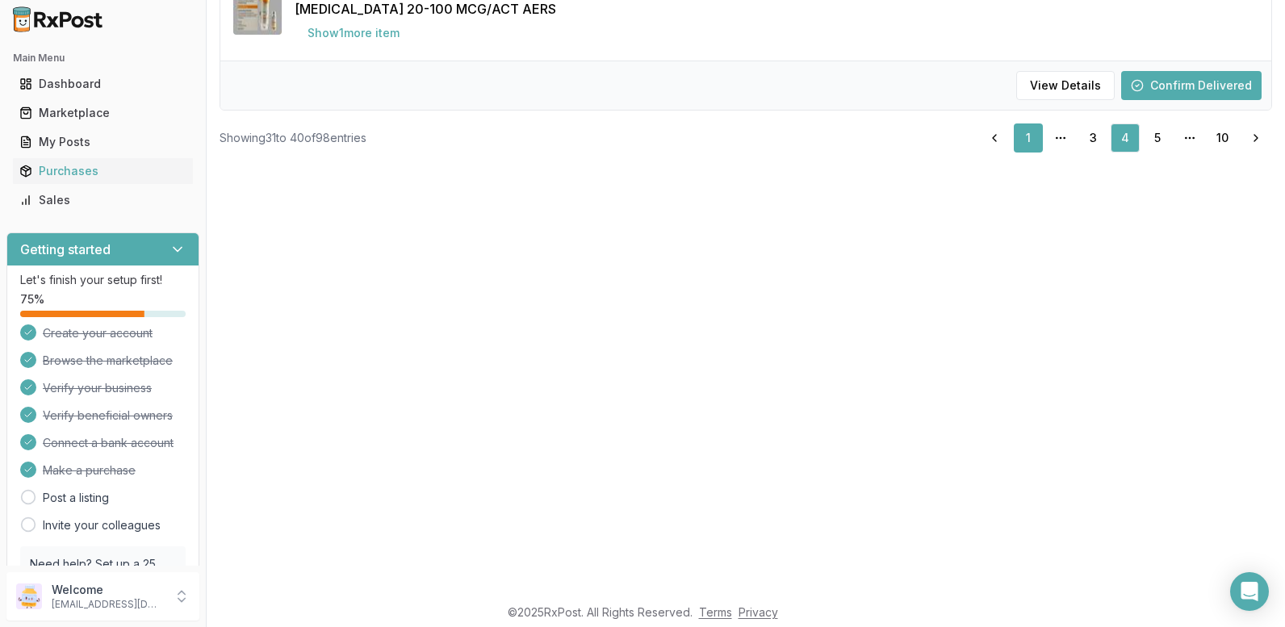
click at [1022, 136] on link "1" at bounding box center [1028, 137] width 29 height 29
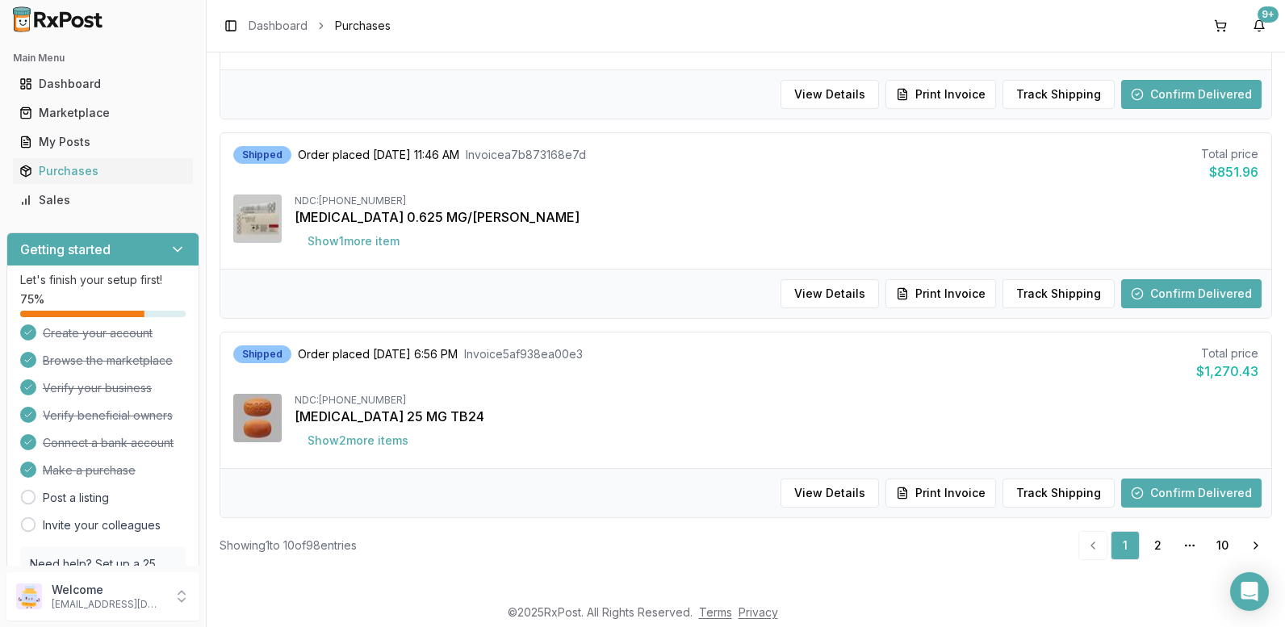
scroll to position [1687, 0]
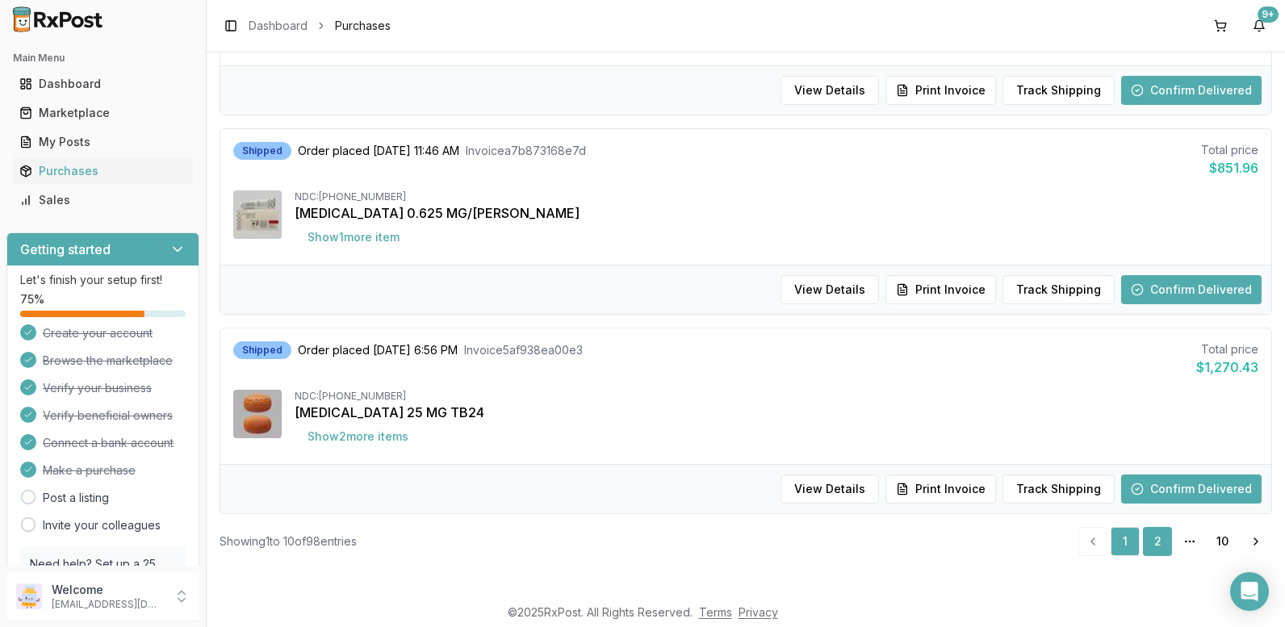
click at [1144, 538] on link "2" at bounding box center [1157, 541] width 29 height 29
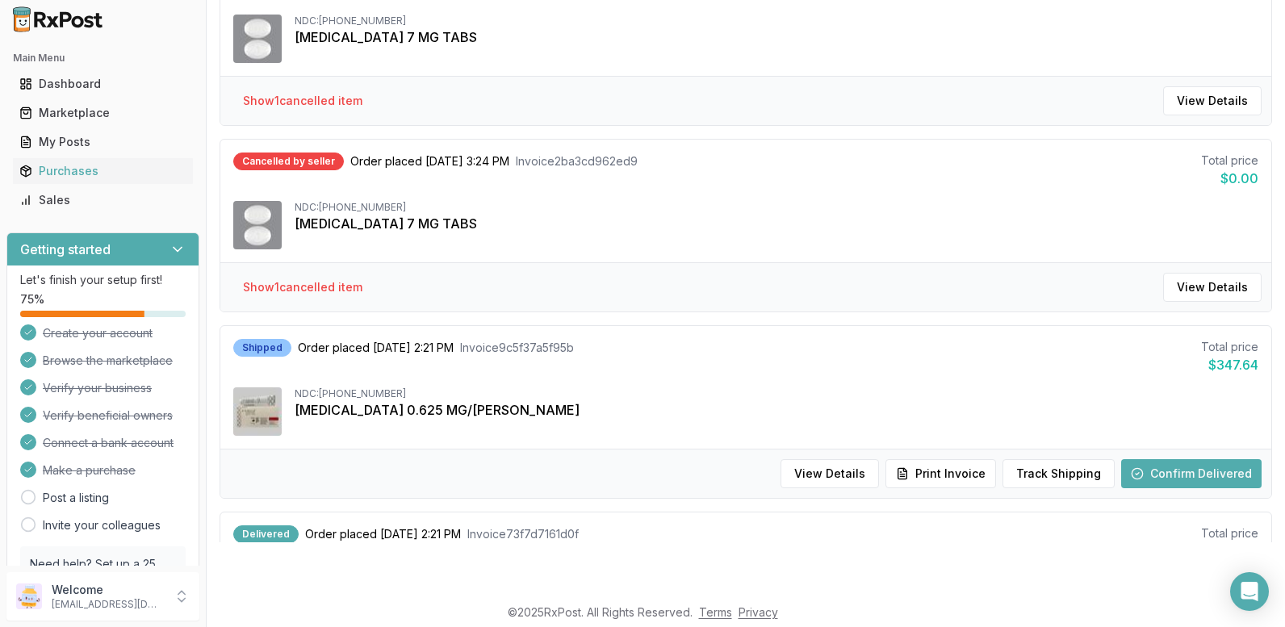
scroll to position [300, 0]
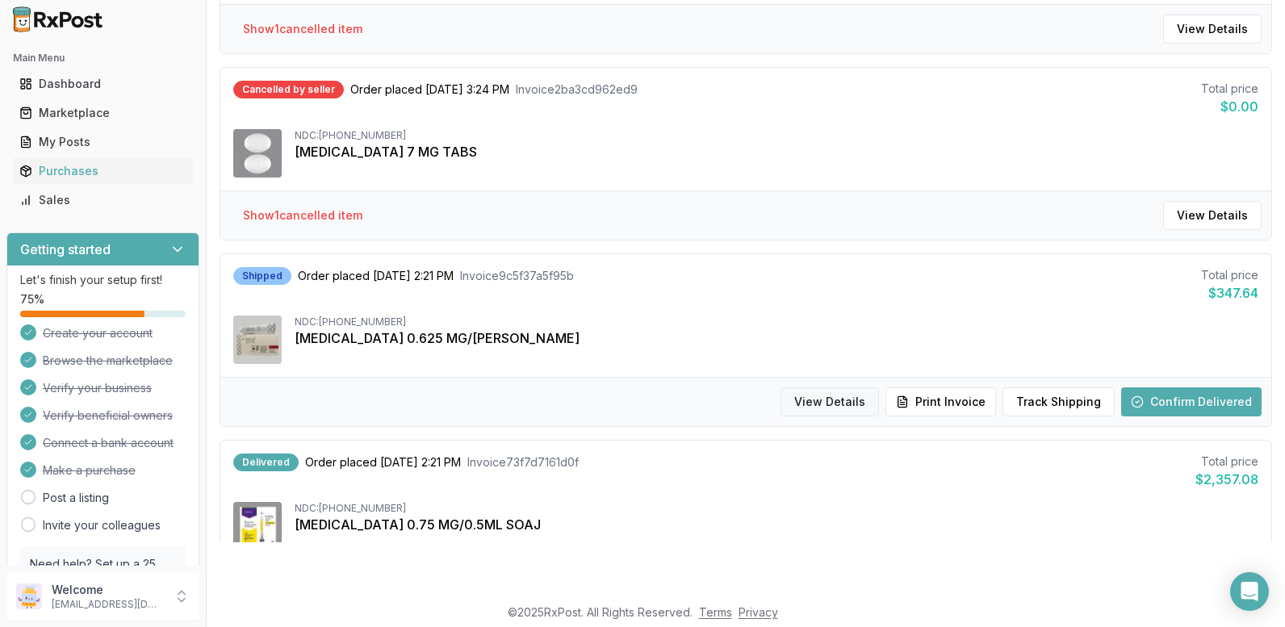
click at [828, 397] on button "View Details" at bounding box center [829, 401] width 98 height 29
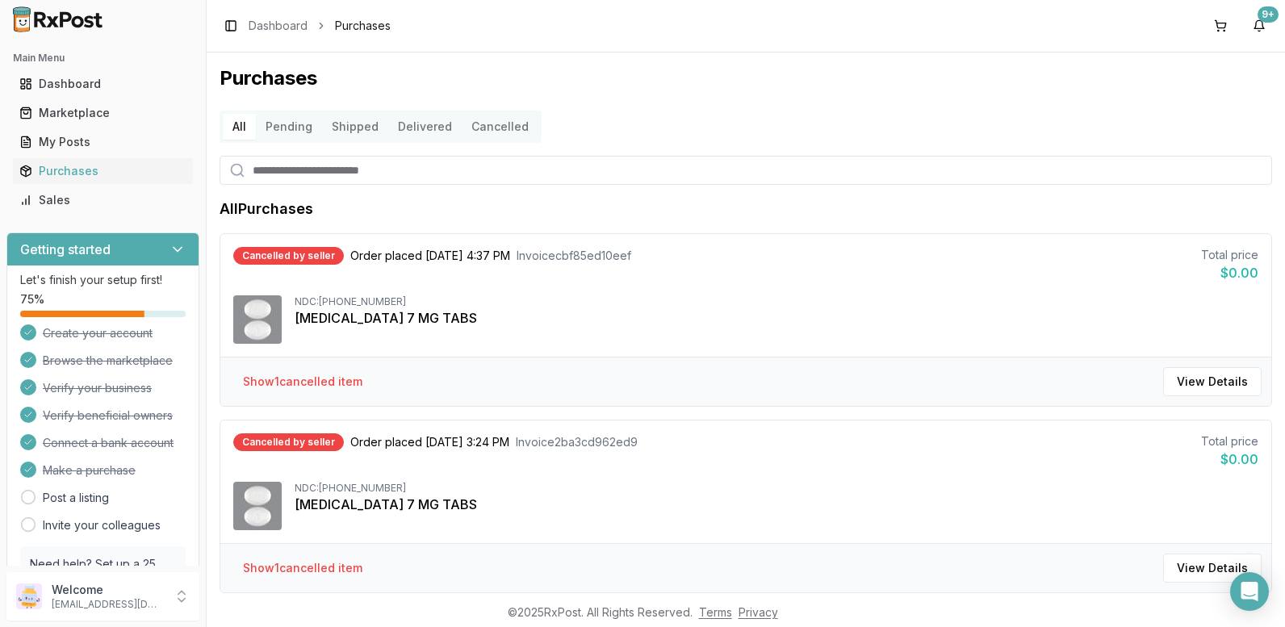
click at [488, 178] on input "search" at bounding box center [746, 170] width 1052 height 29
type input "****"
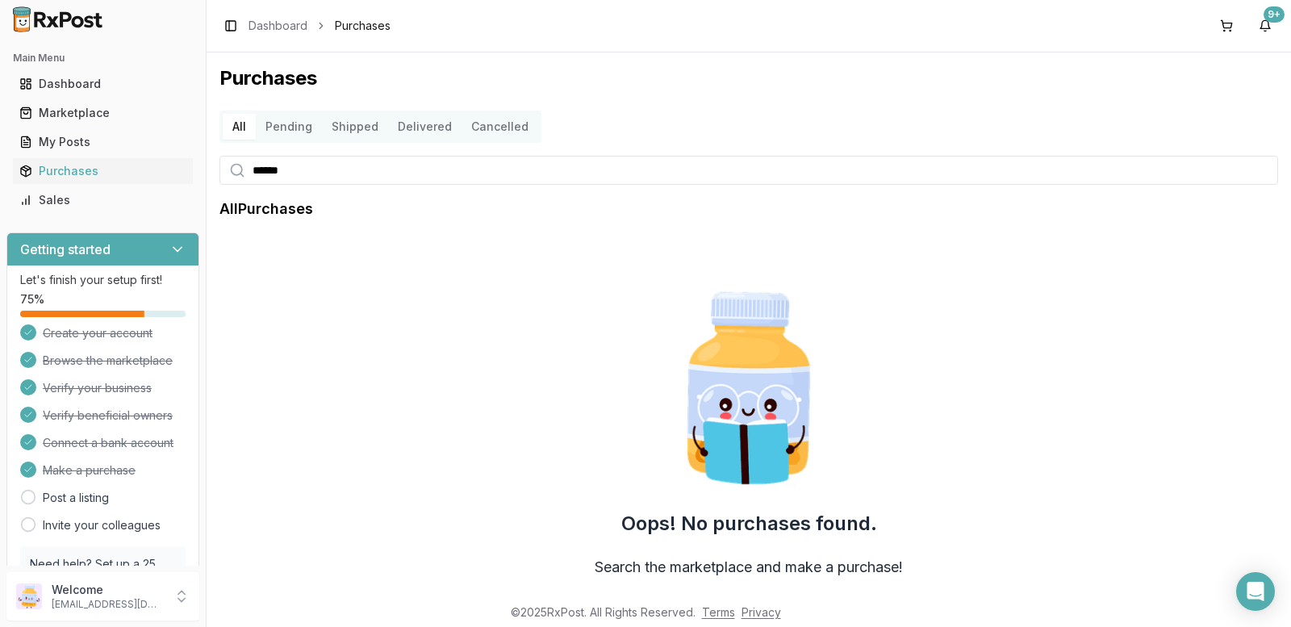
click at [337, 169] on input "******" at bounding box center [749, 170] width 1059 height 29
type input "********"
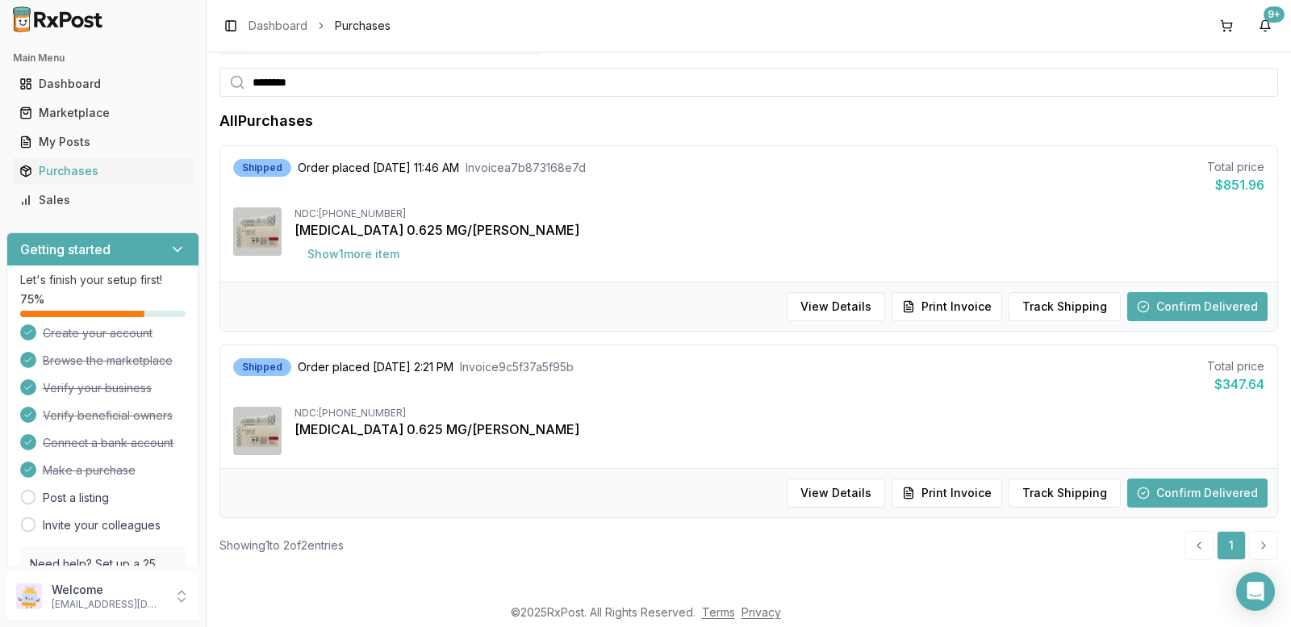
scroll to position [92, 0]
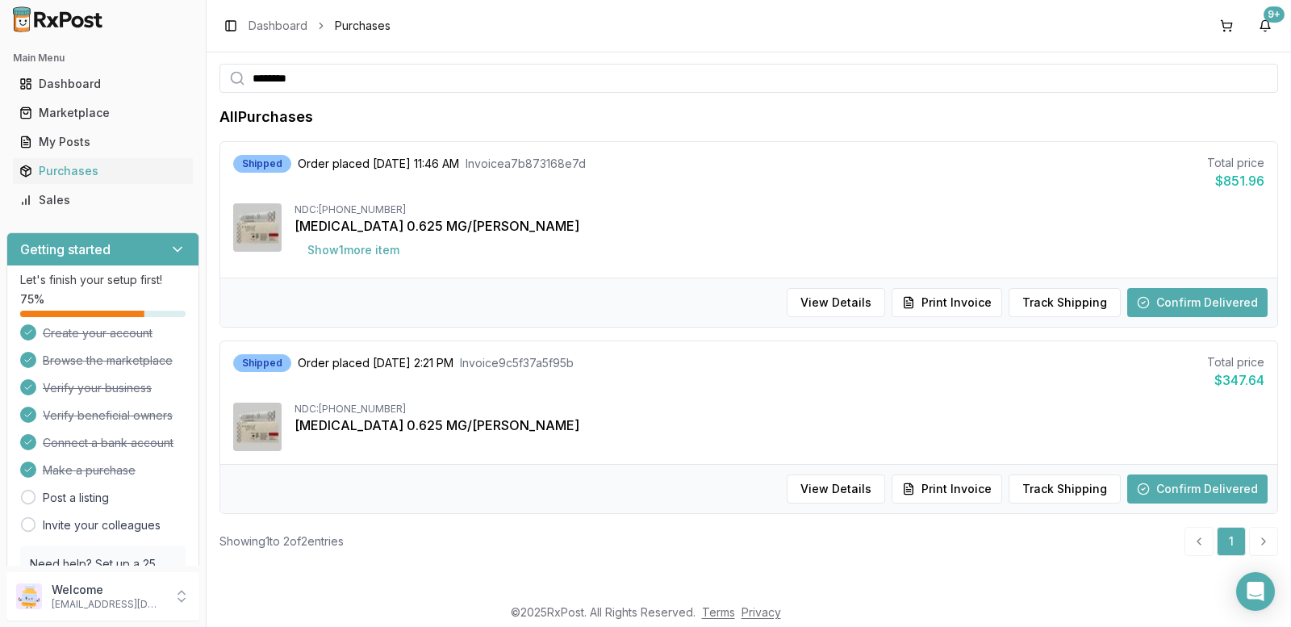
click at [1258, 537] on li "pagination" at bounding box center [1263, 541] width 29 height 29
click at [1256, 542] on li "pagination" at bounding box center [1263, 541] width 29 height 29
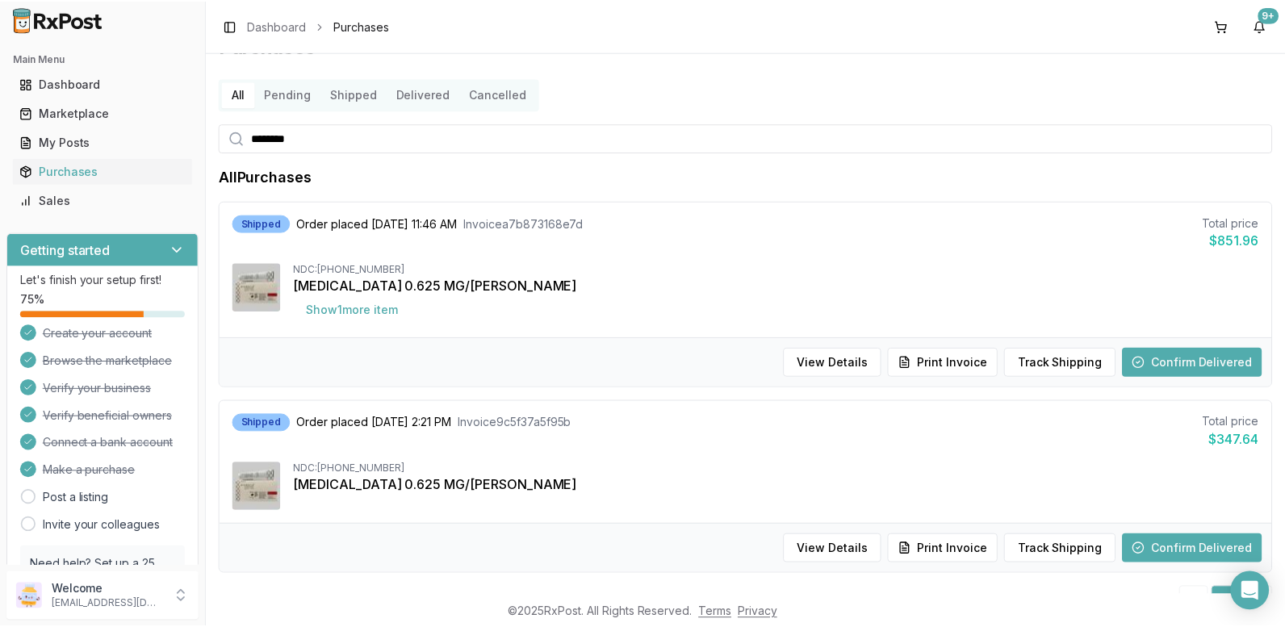
scroll to position [0, 0]
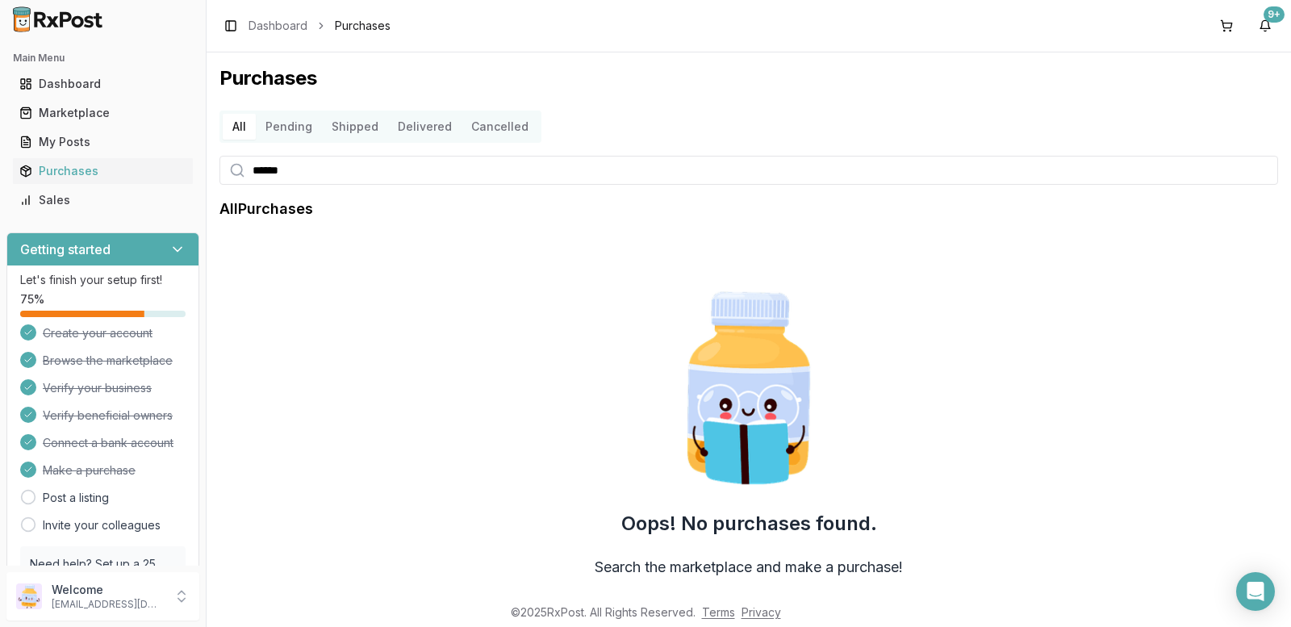
drag, startPoint x: 312, startPoint y: 176, endPoint x: 180, endPoint y: 185, distance: 131.9
click at [180, 185] on div "Main Menu Dashboard Marketplace My Posts Purchases Sales Getting started Let's …" at bounding box center [645, 313] width 1291 height 627
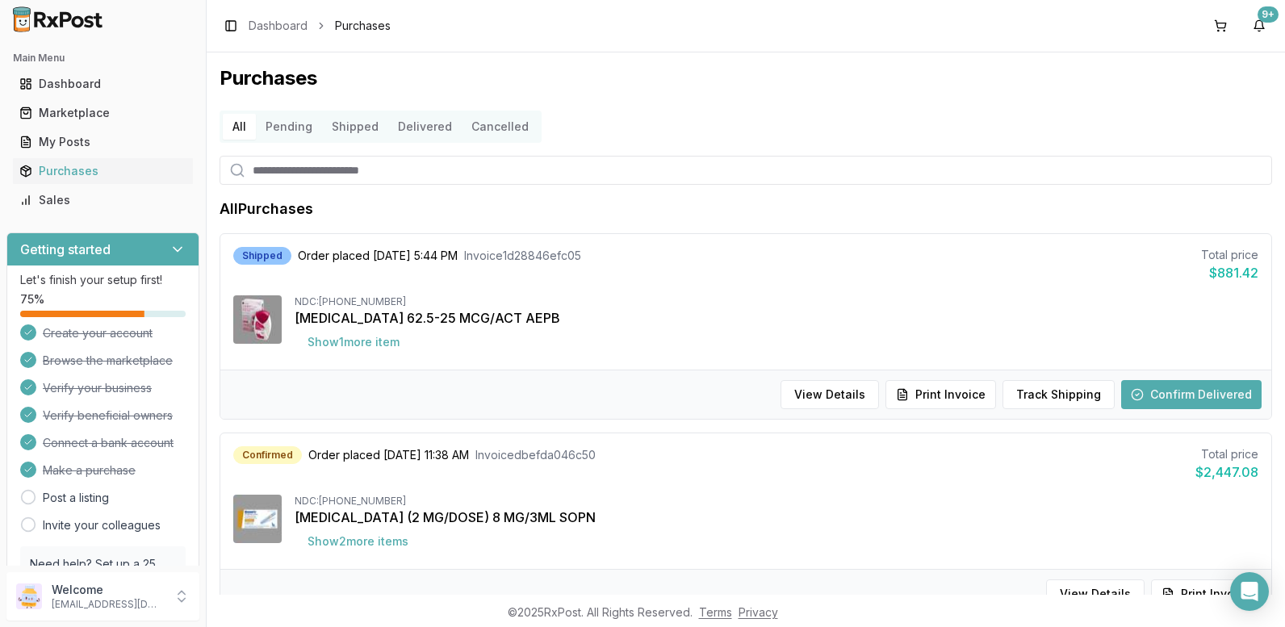
click at [350, 177] on input "search" at bounding box center [746, 170] width 1052 height 29
type input "*********"
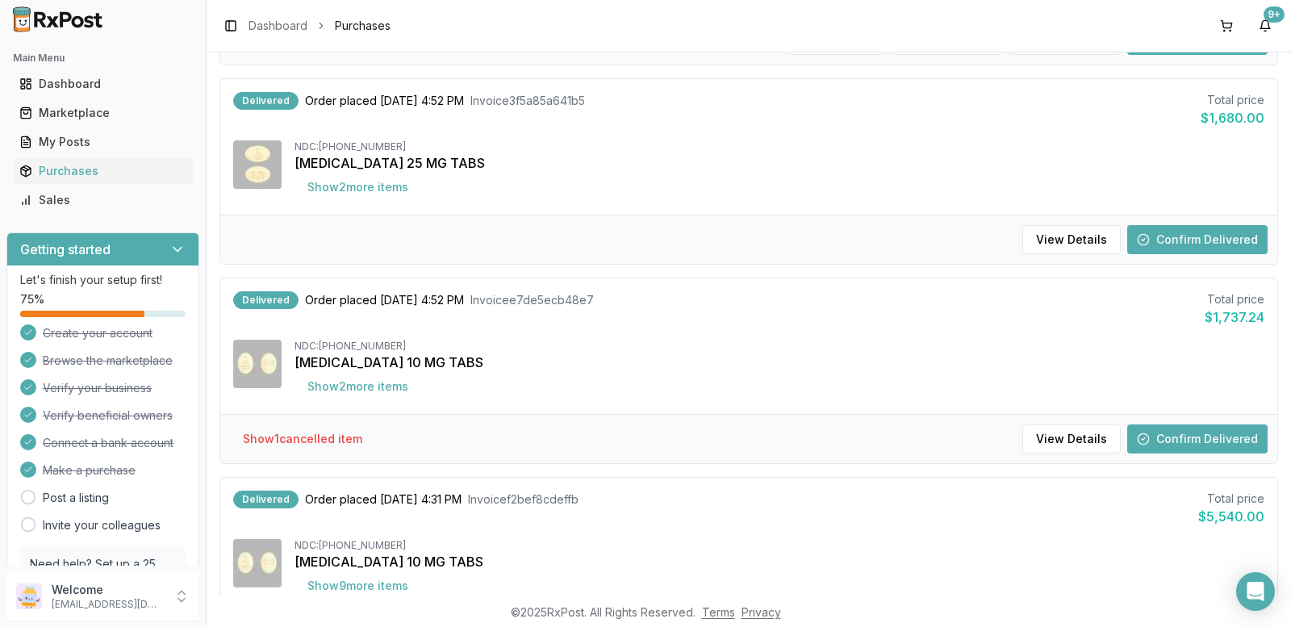
scroll to position [969, 0]
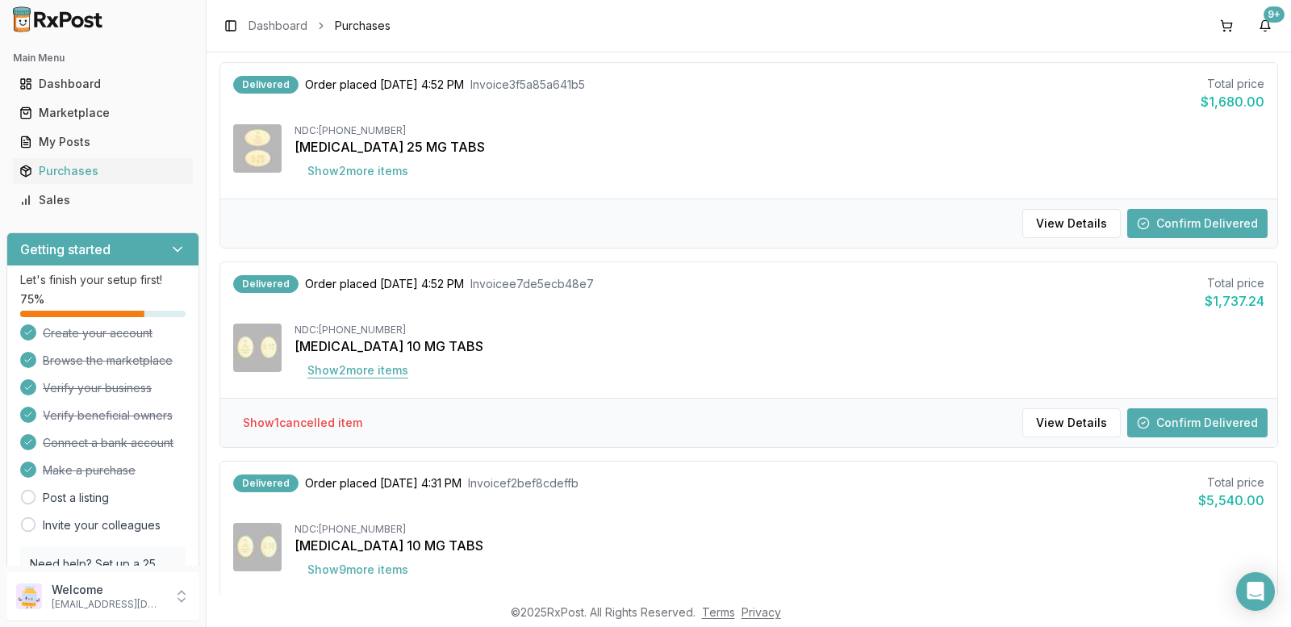
click at [366, 366] on button "Show 2 more item s" at bounding box center [358, 370] width 127 height 29
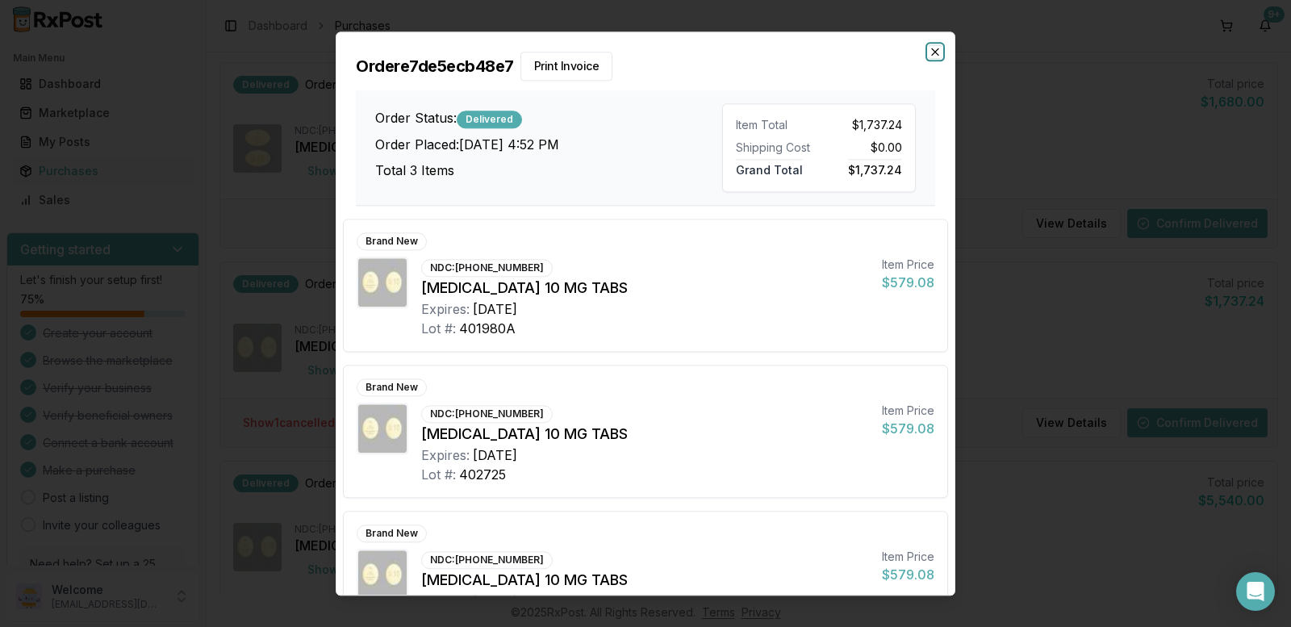
click at [934, 52] on icon "button" at bounding box center [935, 51] width 6 height 6
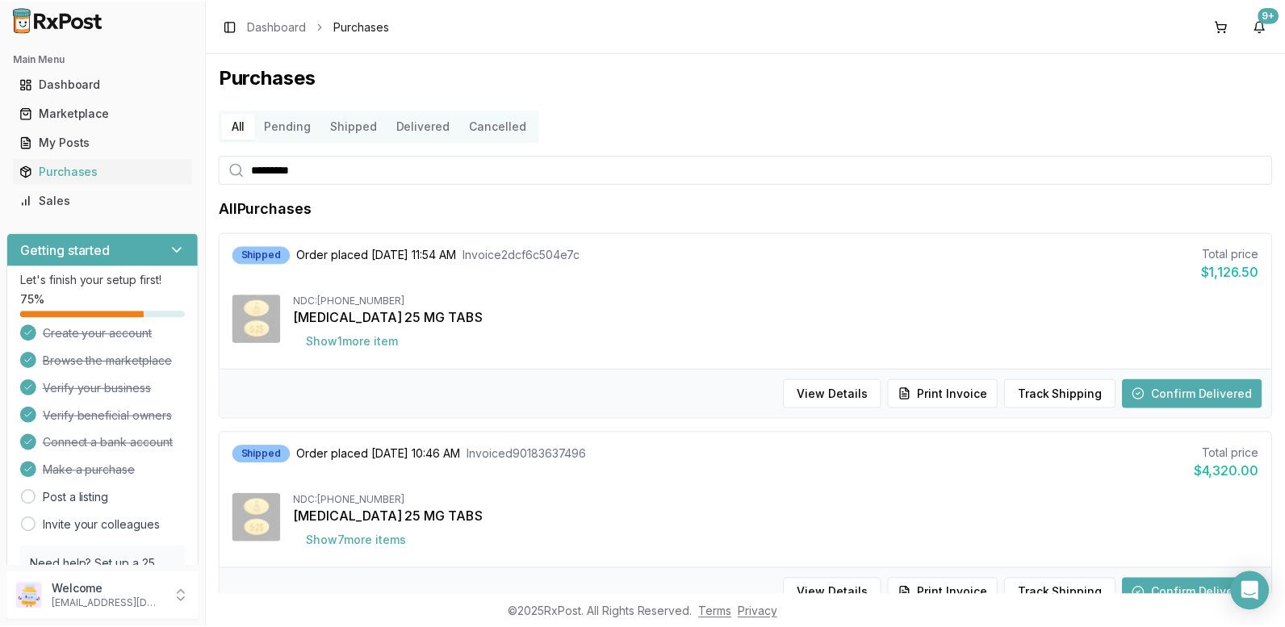
scroll to position [0, 0]
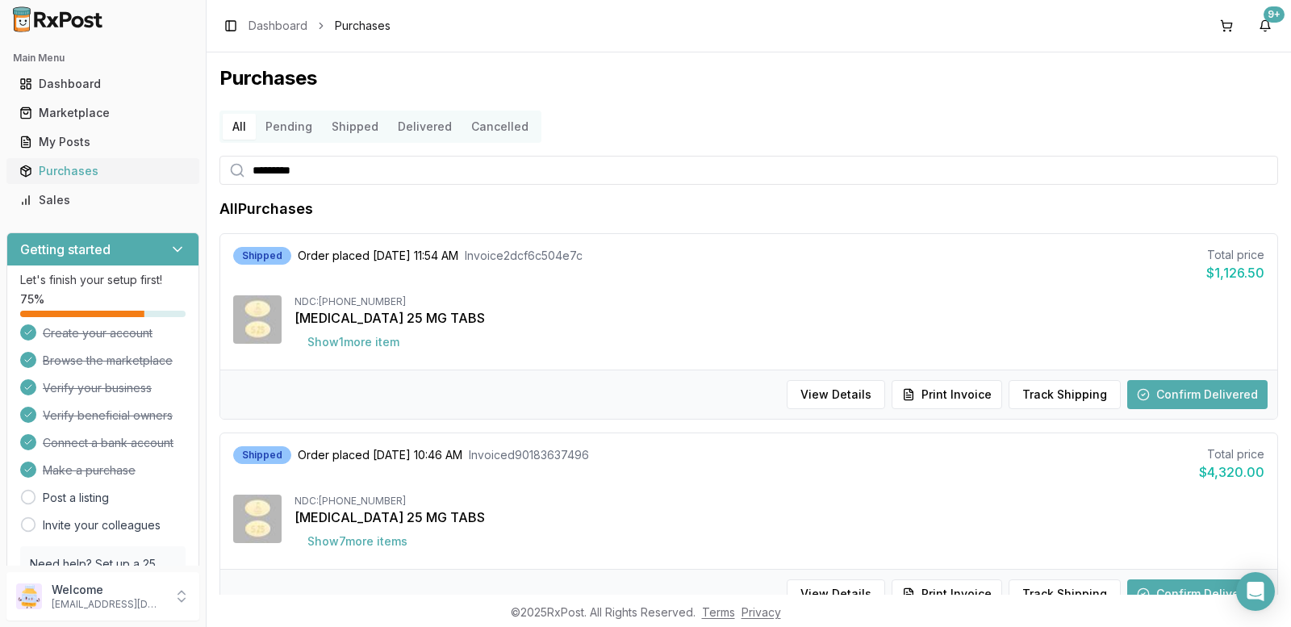
drag, startPoint x: 232, startPoint y: 164, endPoint x: 146, endPoint y: 177, distance: 86.5
click at [202, 171] on div "Main Menu Dashboard Marketplace My Posts Purchases Sales Getting started Let's …" at bounding box center [645, 313] width 1291 height 627
click at [281, 119] on button "Pending" at bounding box center [289, 127] width 66 height 26
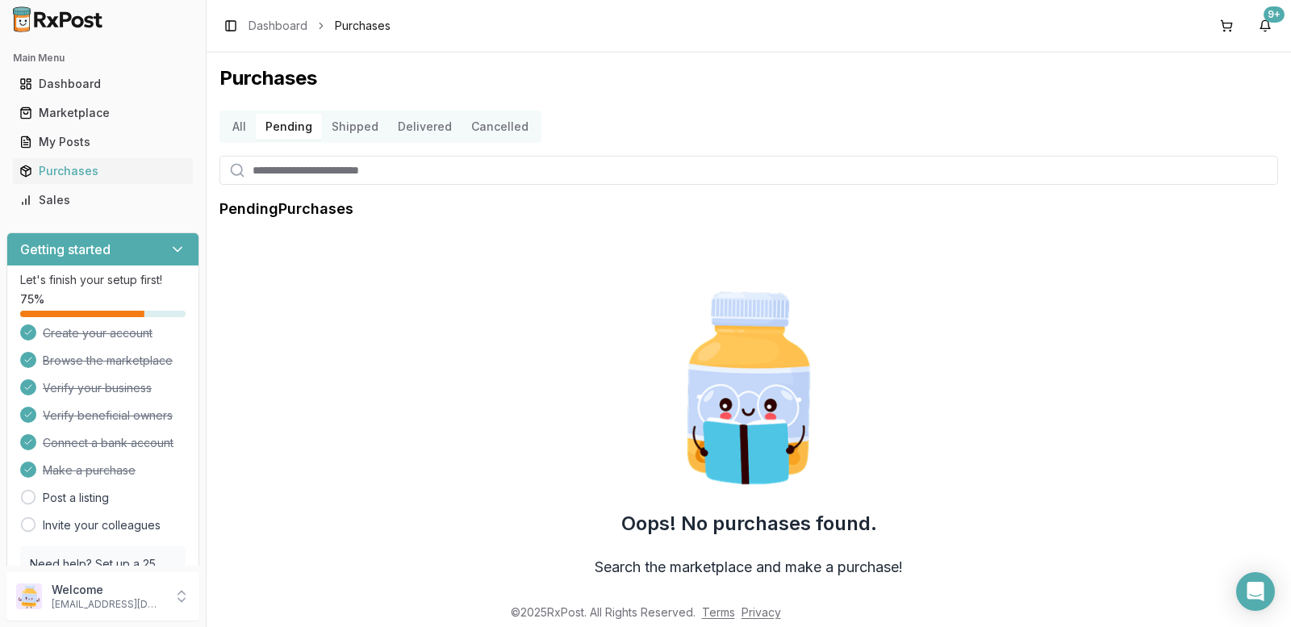
click at [240, 124] on button "All" at bounding box center [239, 127] width 33 height 26
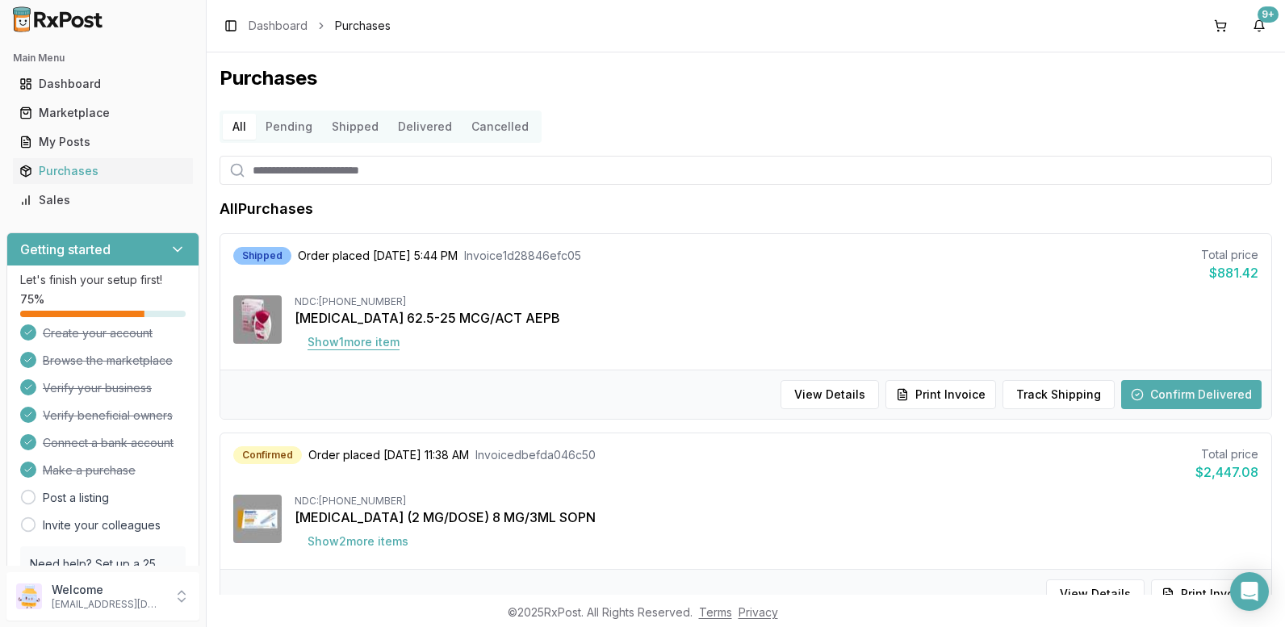
click at [355, 345] on button "Show 1 more item" at bounding box center [354, 342] width 118 height 29
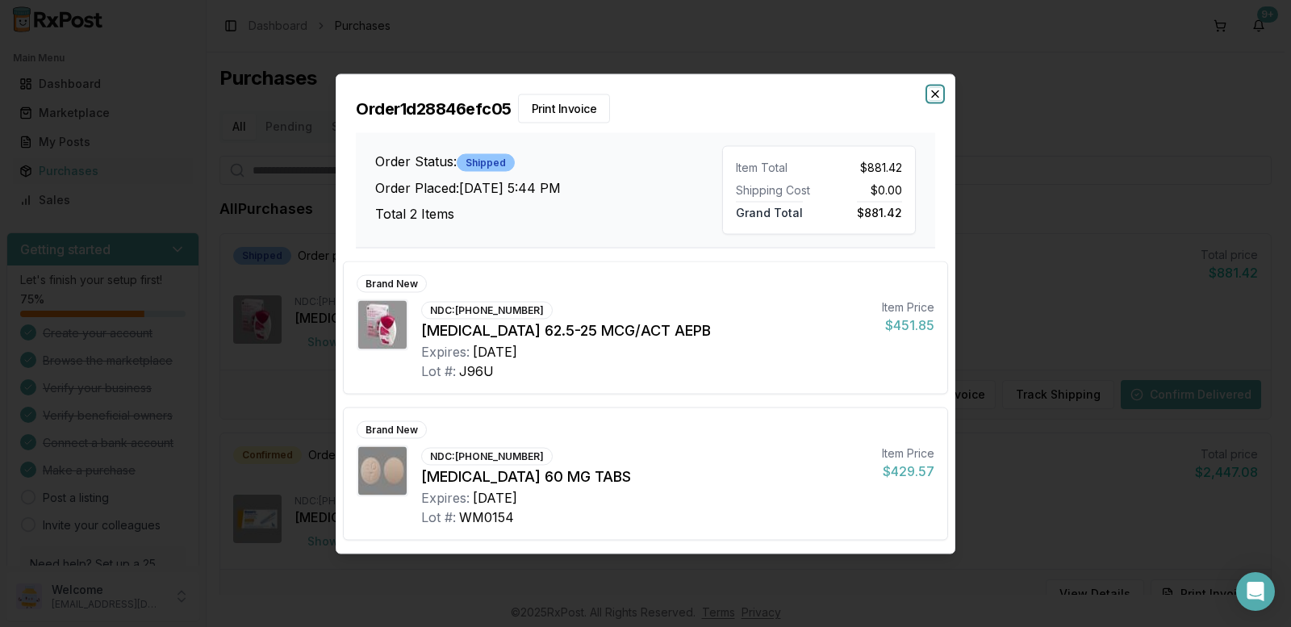
click at [935, 94] on icon "button" at bounding box center [935, 93] width 6 height 6
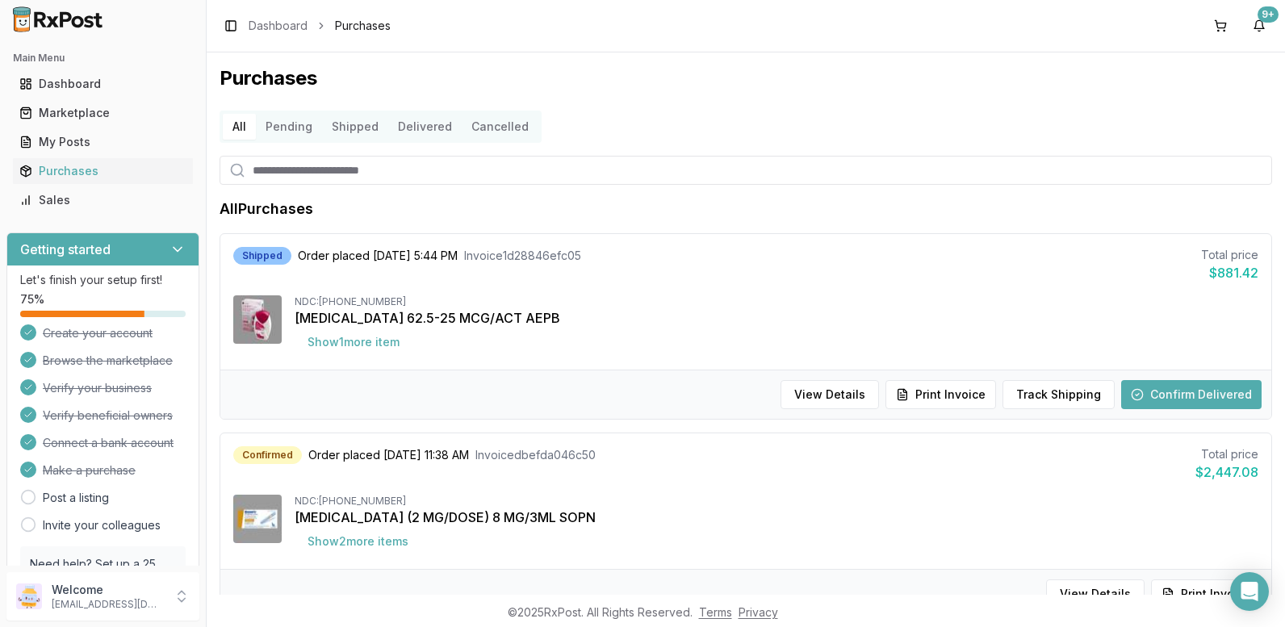
click at [333, 119] on button "Shipped" at bounding box center [355, 127] width 66 height 26
click at [316, 179] on input "search" at bounding box center [746, 170] width 1052 height 29
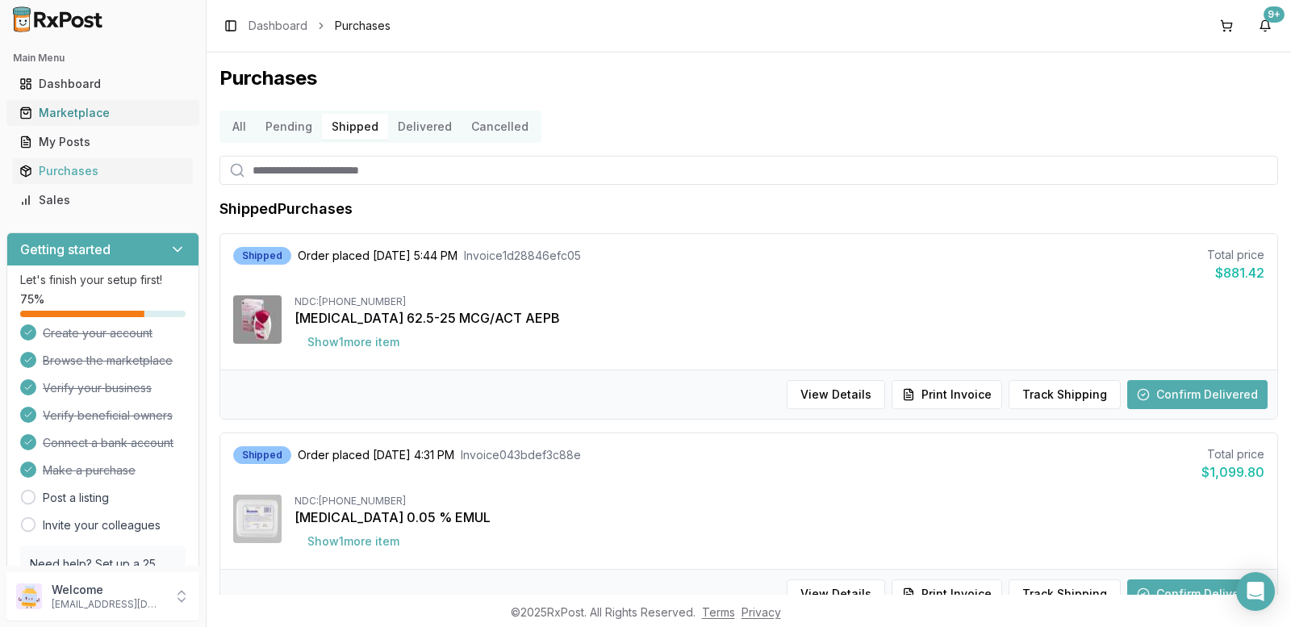
click at [66, 116] on div "Marketplace" at bounding box center [102, 113] width 167 height 16
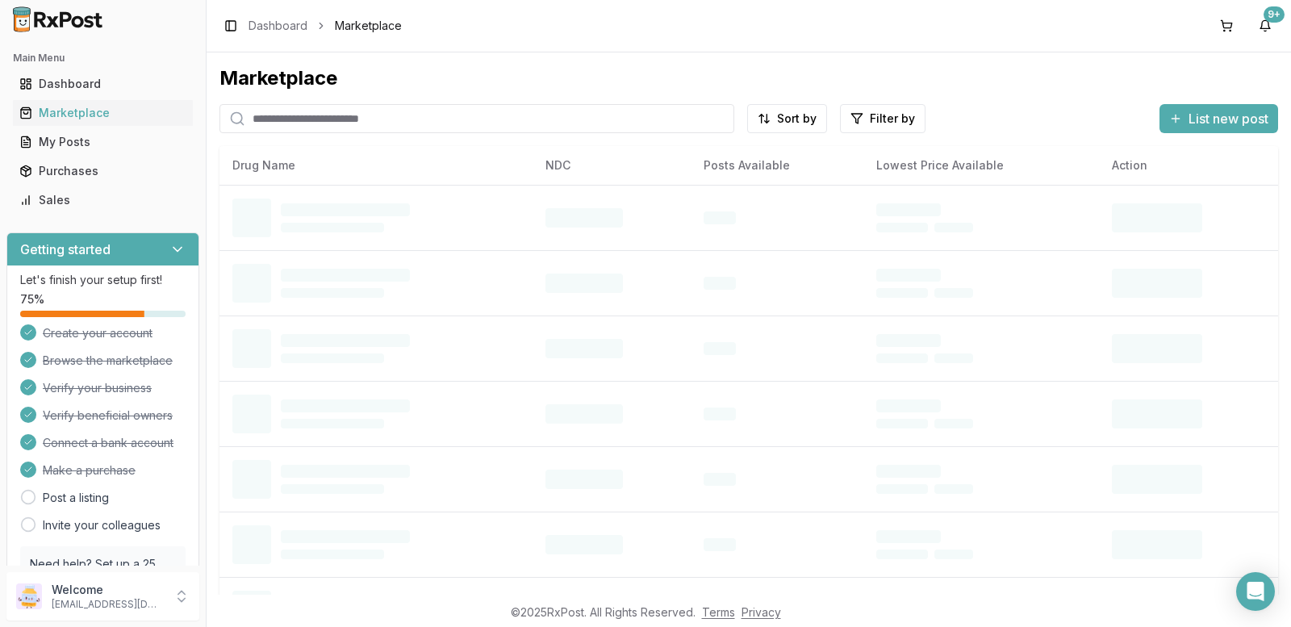
drag, startPoint x: 362, startPoint y: 120, endPoint x: 374, endPoint y: 117, distance: 11.8
click at [362, 120] on input "search" at bounding box center [477, 118] width 515 height 29
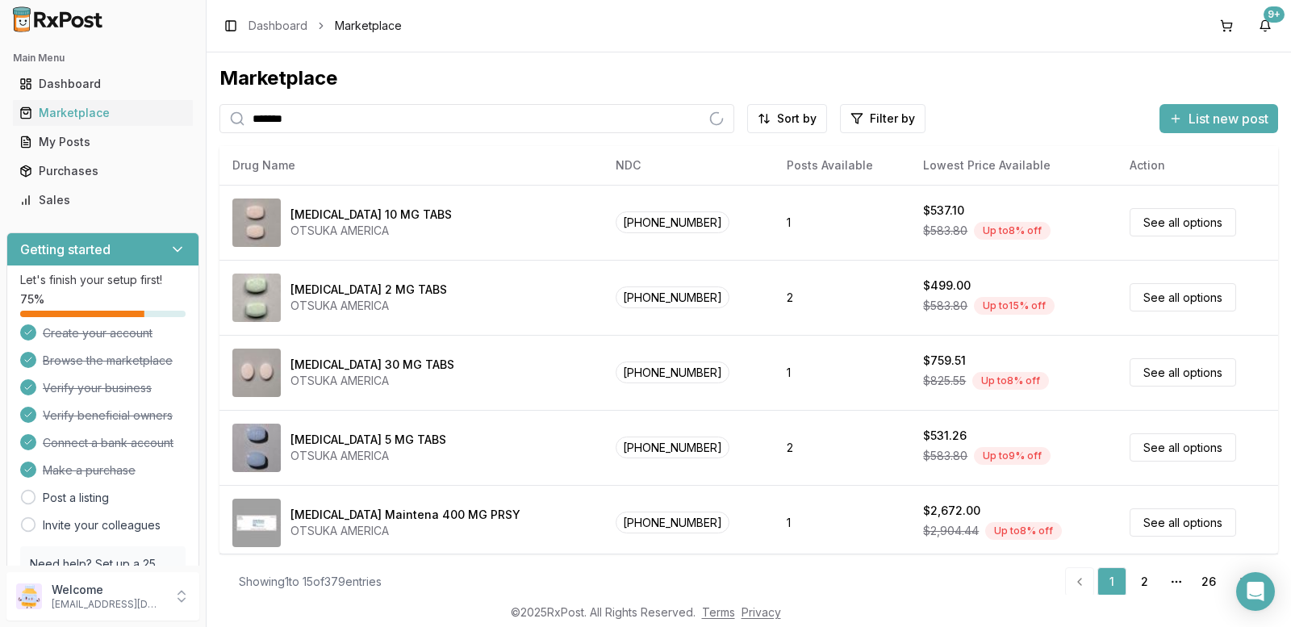
type input "*******"
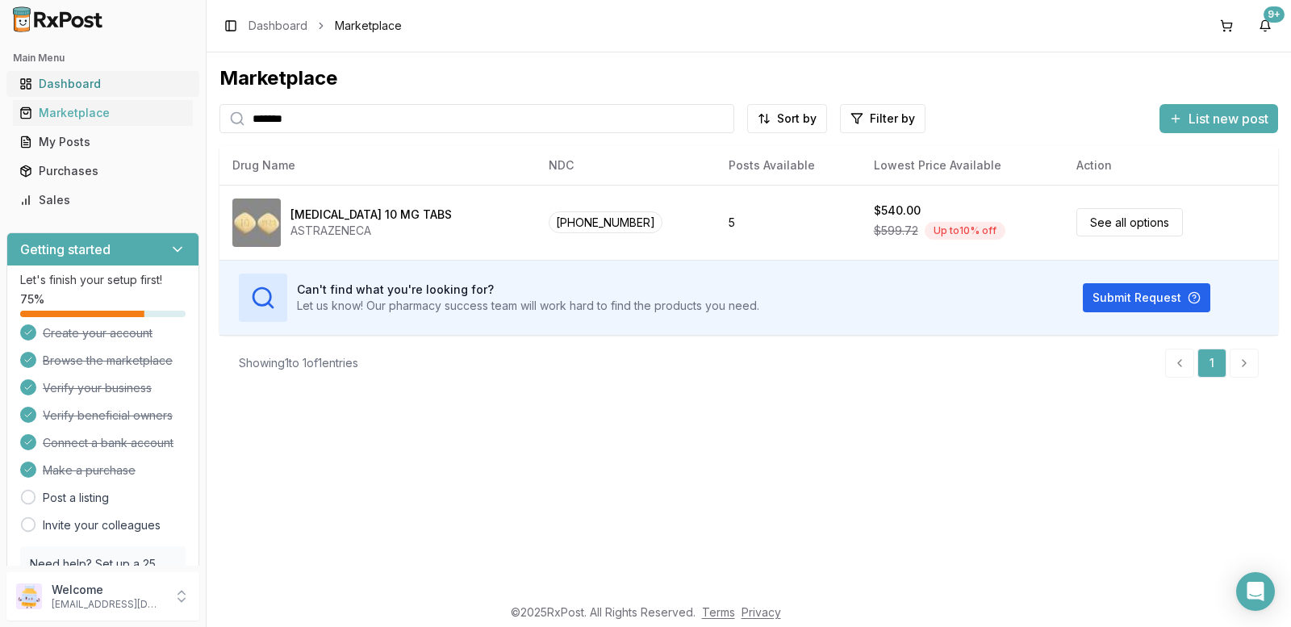
click at [68, 89] on div "Dashboard" at bounding box center [102, 84] width 167 height 16
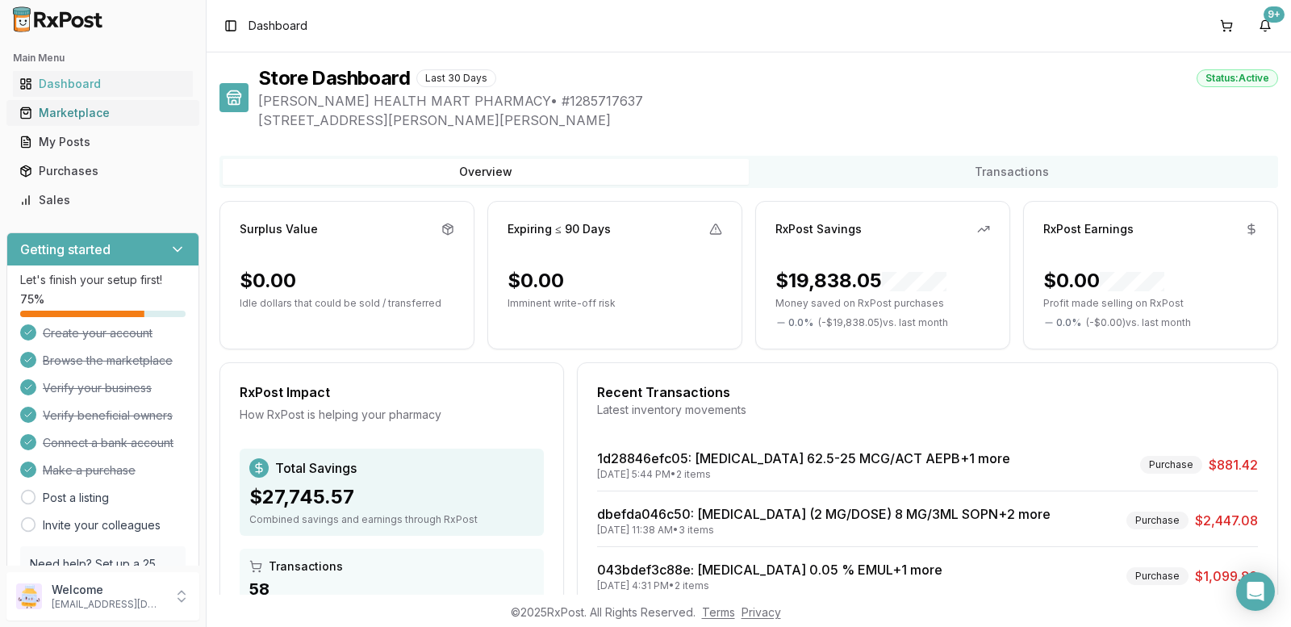
click at [70, 108] on div "Marketplace" at bounding box center [102, 113] width 167 height 16
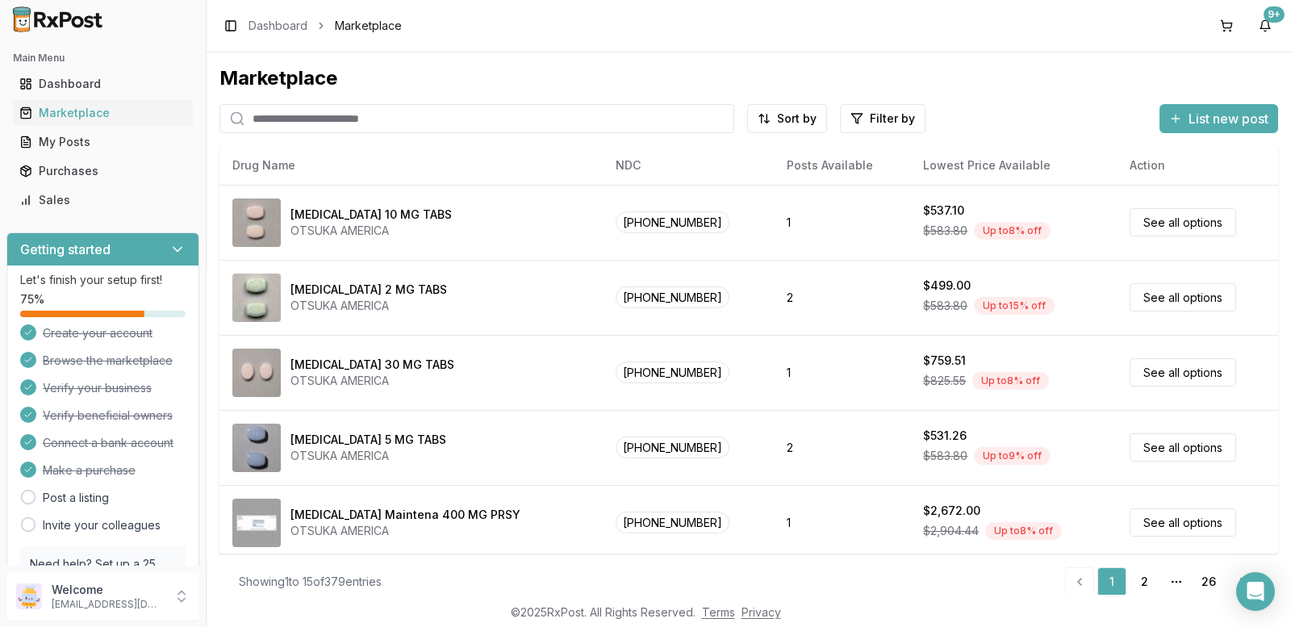
click at [338, 126] on input "search" at bounding box center [477, 118] width 515 height 29
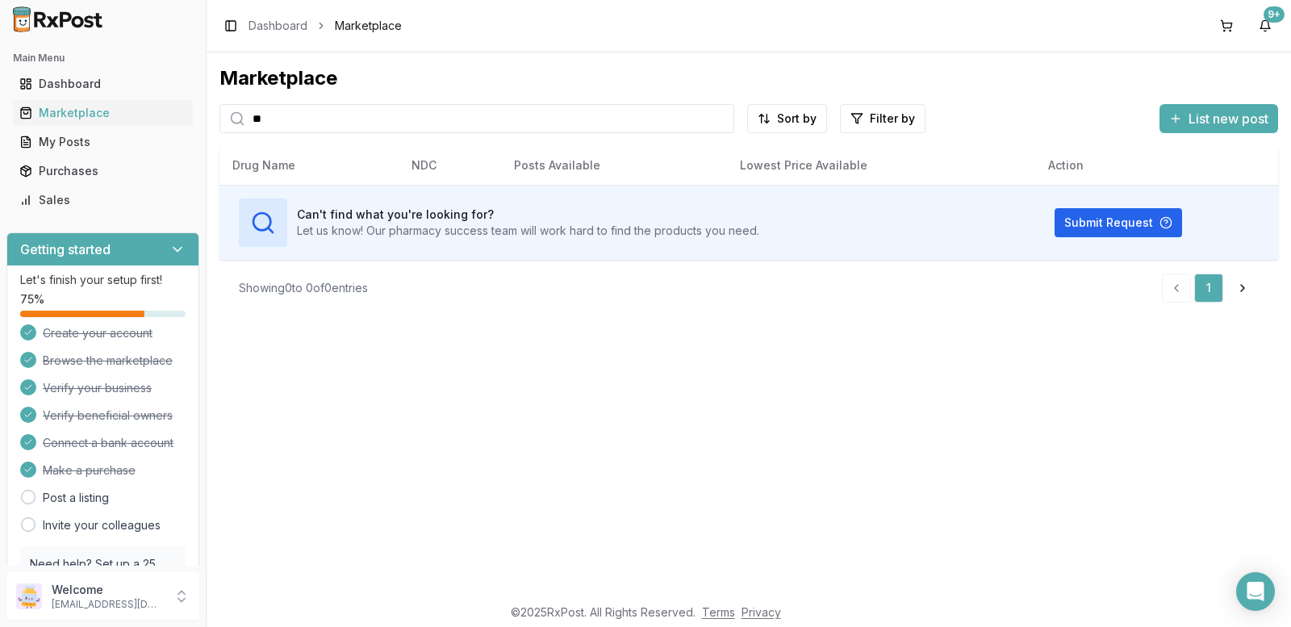
type input "*"
